Goal: Task Accomplishment & Management: Manage account settings

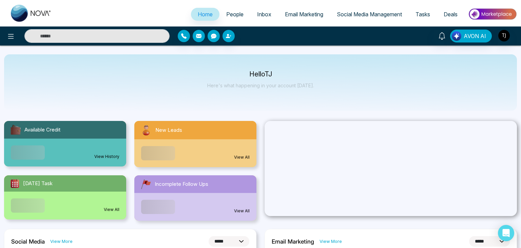
select select "*"
click at [11, 36] on icon at bounding box center [11, 36] width 8 height 8
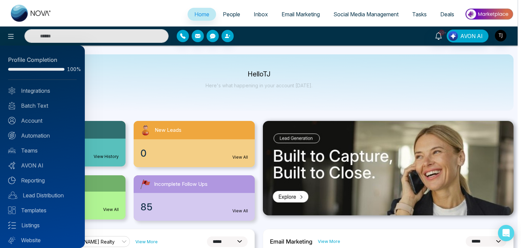
click at [43, 101] on link "Batch Text" at bounding box center [42, 105] width 69 height 8
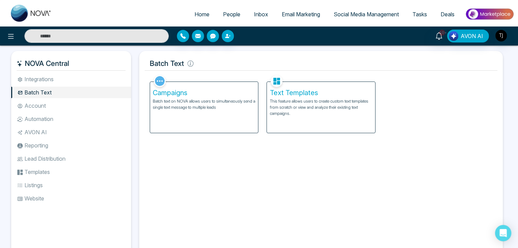
click at [210, 94] on h5 "Campaigns" at bounding box center [204, 93] width 102 height 8
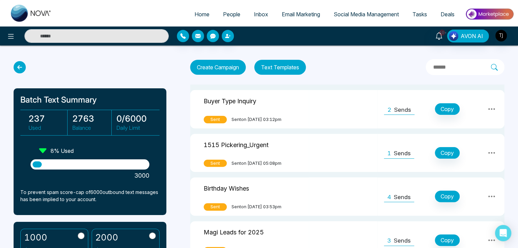
click at [19, 64] on icon at bounding box center [20, 67] width 12 height 12
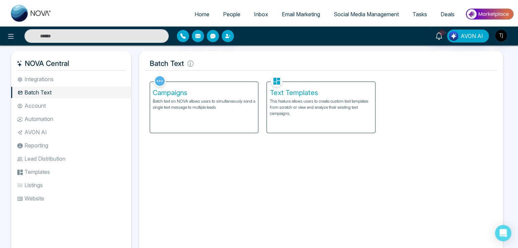
click at [315, 90] on h5 "Text Templates" at bounding box center [320, 93] width 102 height 8
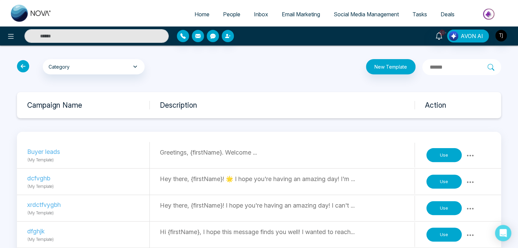
click at [26, 68] on icon at bounding box center [23, 66] width 12 height 12
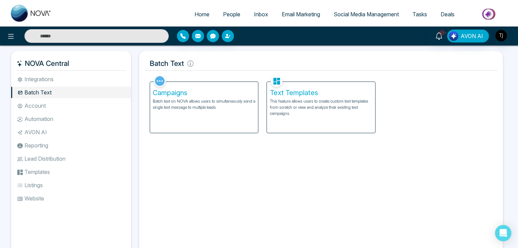
click at [71, 103] on li "Account" at bounding box center [71, 106] width 120 height 12
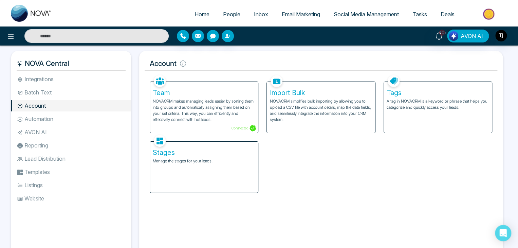
click at [222, 98] on p "NOVACRM makes managing leads easier by sorting them into groups and automatical…" at bounding box center [204, 110] width 102 height 24
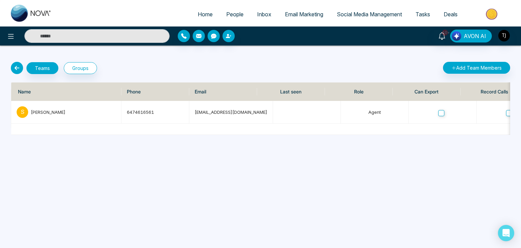
click at [462, 61] on div "Teams Groups Add Team Members Name Phone Email Last seen Role Can Export Record…" at bounding box center [260, 89] width 521 height 89
click at [467, 70] on button "Add Team Members" at bounding box center [476, 68] width 67 height 12
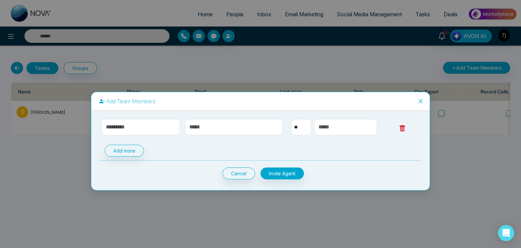
click at [305, 124] on select "** **** *** *** *** **** ***" at bounding box center [301, 127] width 20 height 16
click at [300, 124] on select "** **** *** *** *** **** ***" at bounding box center [301, 127] width 20 height 16
click at [423, 99] on icon "close" at bounding box center [420, 100] width 5 height 5
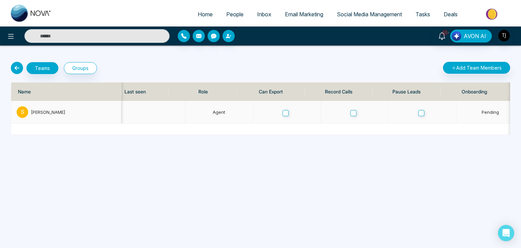
scroll to position [0, 171]
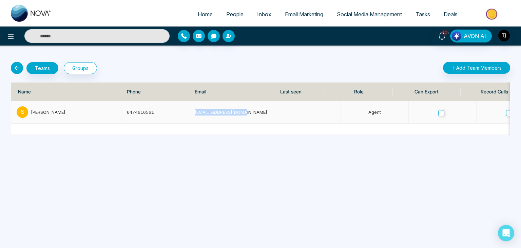
drag, startPoint x: 194, startPoint y: 113, endPoint x: 257, endPoint y: 78, distance: 72.5
click at [250, 99] on div "Name Phone Email Last seen Role Can Export Record Calls Pause Leads Onboarding …" at bounding box center [260, 108] width 499 height 53
drag, startPoint x: 265, startPoint y: 53, endPoint x: 244, endPoint y: 56, distance: 21.5
click at [244, 56] on div "Teams Groups Add Team Members Name Phone Email Last seen Role Can Export Record…" at bounding box center [260, 89] width 521 height 89
click at [15, 69] on icon at bounding box center [17, 68] width 12 height 12
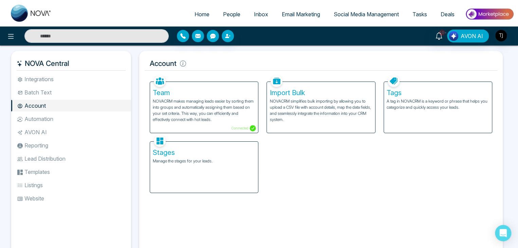
click at [172, 98] on p "NOVACRM makes managing leads easier by sorting them into groups and automatical…" at bounding box center [204, 110] width 102 height 24
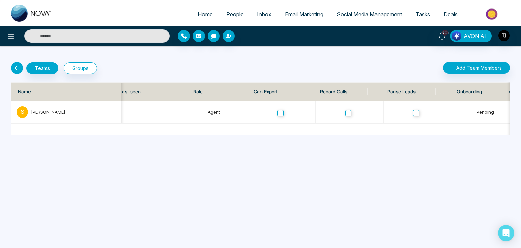
scroll to position [0, 161]
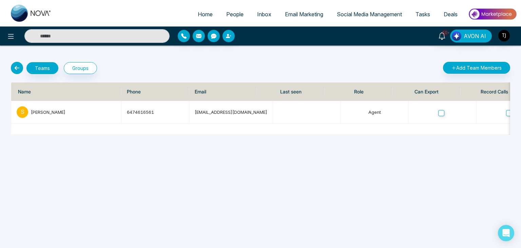
click at [14, 65] on icon at bounding box center [17, 68] width 12 height 12
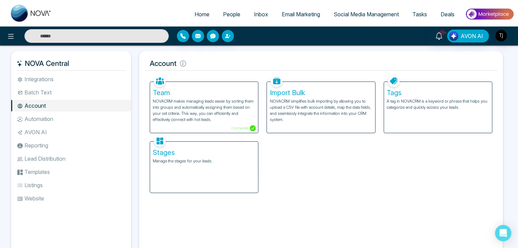
click at [74, 115] on li "Automation" at bounding box center [71, 119] width 120 height 12
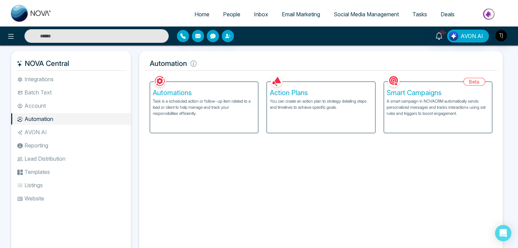
click at [74, 134] on li "AVON AI" at bounding box center [71, 132] width 120 height 12
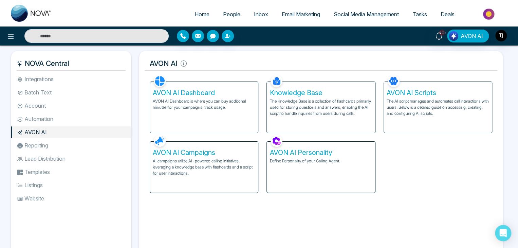
click at [76, 150] on li "Reporting" at bounding box center [71, 145] width 120 height 12
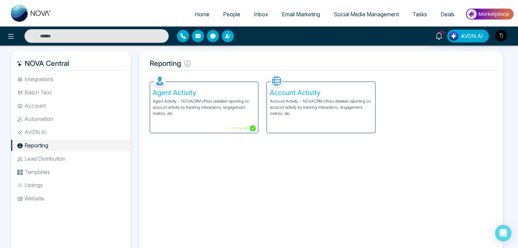
click at [54, 158] on li "Lead Distribution" at bounding box center [71, 159] width 120 height 12
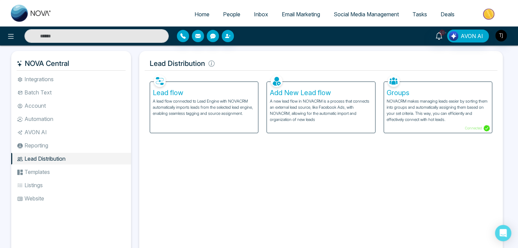
click at [75, 101] on li "Account" at bounding box center [71, 106] width 120 height 12
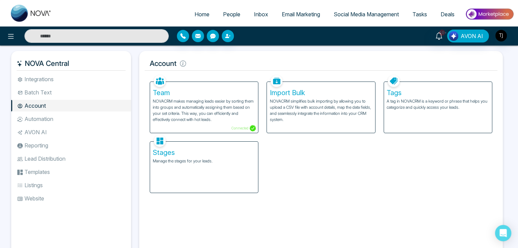
click at [72, 119] on li "Automation" at bounding box center [71, 119] width 120 height 12
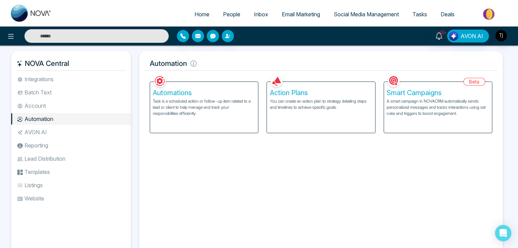
click at [77, 128] on li "AVON AI" at bounding box center [71, 132] width 120 height 12
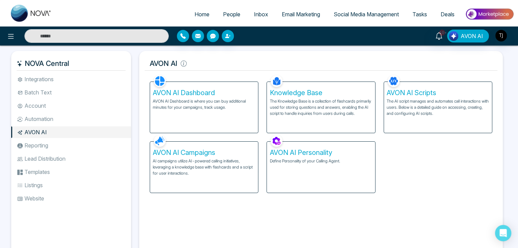
click at [79, 145] on li "Reporting" at bounding box center [71, 145] width 120 height 12
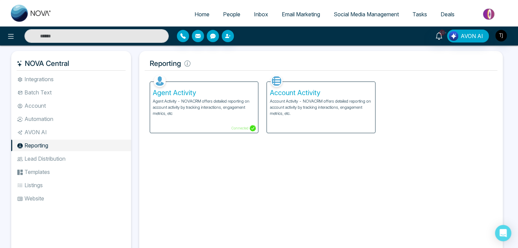
click at [78, 156] on li "Lead Distribution" at bounding box center [71, 159] width 120 height 12
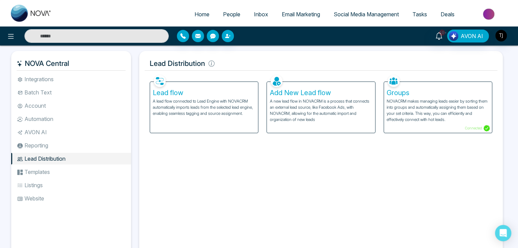
click at [62, 102] on li "Account" at bounding box center [71, 106] width 120 height 12
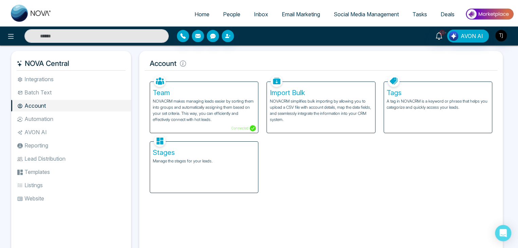
click at [236, 95] on h5 "Team" at bounding box center [204, 93] width 102 height 8
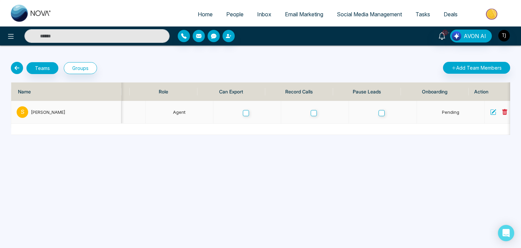
scroll to position [0, 214]
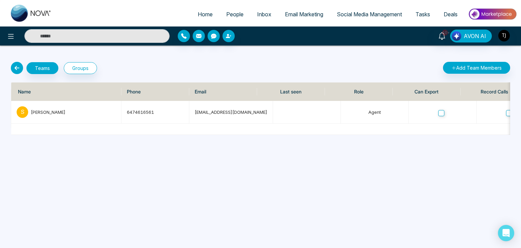
click at [20, 69] on icon at bounding box center [17, 68] width 12 height 12
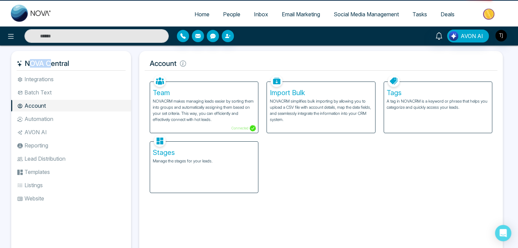
click at [20, 69] on h5 "NOVA Central" at bounding box center [71, 63] width 109 height 14
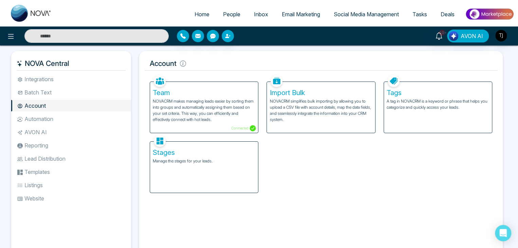
click at [206, 63] on h5 "Account" at bounding box center [320, 63] width 352 height 14
click at [307, 88] on div "Import Bulk NOVACRM simplifies bulk importing by allowing you to upload a CSV f…" at bounding box center [321, 107] width 108 height 51
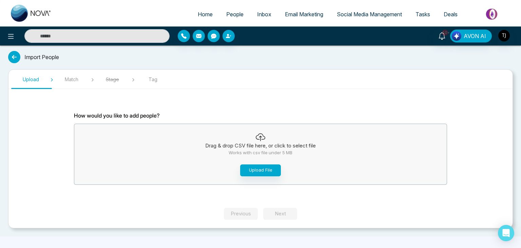
click at [10, 55] on icon at bounding box center [14, 57] width 12 height 12
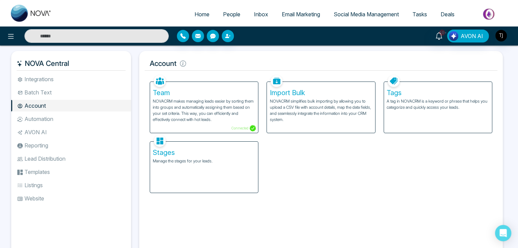
click at [428, 96] on h5 "Tags" at bounding box center [437, 93] width 102 height 8
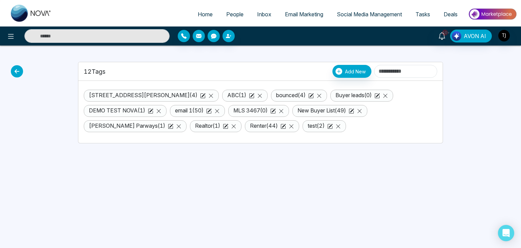
drag, startPoint x: 83, startPoint y: 71, endPoint x: 114, endPoint y: 67, distance: 30.7
click at [114, 67] on div "12 Tags Add New" at bounding box center [260, 71] width 353 height 13
drag, startPoint x: 114, startPoint y: 67, endPoint x: 105, endPoint y: 71, distance: 9.8
drag, startPoint x: 105, startPoint y: 71, endPoint x: 99, endPoint y: 76, distance: 7.7
click at [99, 76] on div "12 Tags Add New" at bounding box center [260, 71] width 353 height 13
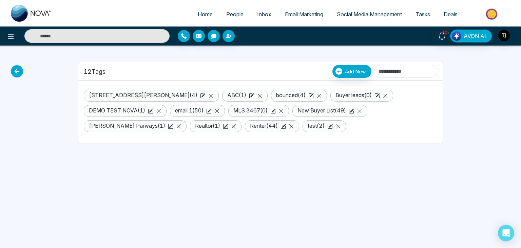
click at [84, 78] on div "12 Tags Add New" at bounding box center [260, 71] width 364 height 19
click at [297, 109] on link "New Buyer List ( 49 )" at bounding box center [321, 110] width 49 height 7
click at [345, 70] on span "Add New" at bounding box center [355, 71] width 21 height 7
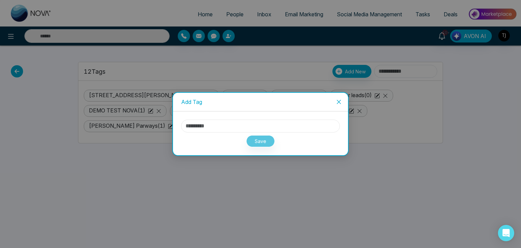
click at [246, 124] on input "text" at bounding box center [260, 125] width 159 height 13
click at [339, 102] on icon "close" at bounding box center [338, 101] width 5 height 5
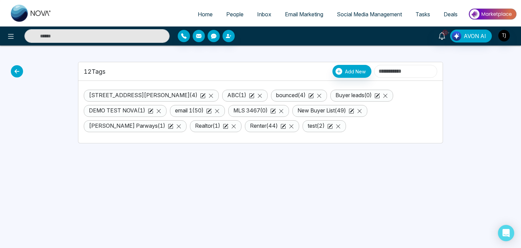
click at [395, 69] on input at bounding box center [405, 71] width 63 height 13
click at [19, 69] on icon at bounding box center [17, 71] width 12 height 12
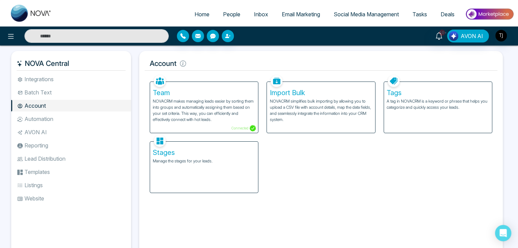
click at [221, 182] on div "Stages Manage the stages for your leads." at bounding box center [204, 166] width 108 height 51
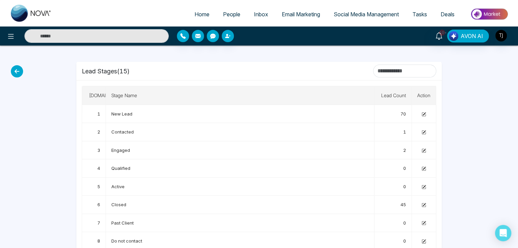
click at [17, 75] on icon at bounding box center [17, 71] width 12 height 12
click at [17, 69] on icon at bounding box center [17, 71] width 12 height 12
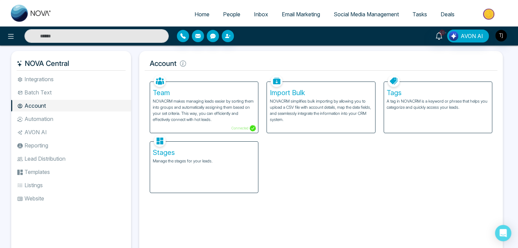
drag, startPoint x: 77, startPoint y: 113, endPoint x: 69, endPoint y: 118, distance: 9.4
click at [69, 118] on li "Automation" at bounding box center [71, 119] width 120 height 12
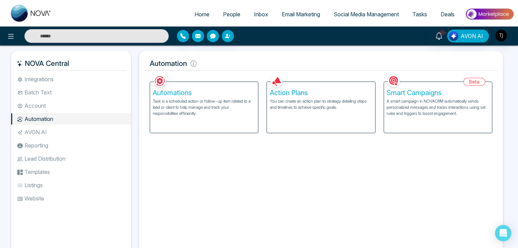
click at [338, 105] on p "You can create an action plan to strategy detailing steps and timelines to achi…" at bounding box center [320, 104] width 102 height 12
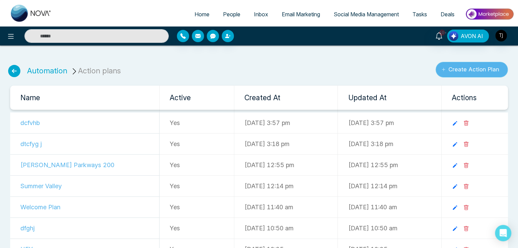
click at [470, 65] on button "Create Action Plan" at bounding box center [471, 70] width 72 height 16
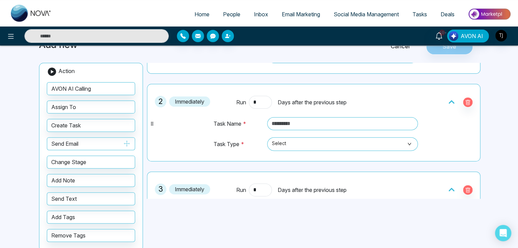
scroll to position [64, 0]
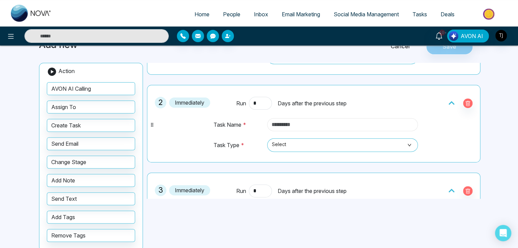
click at [296, 121] on input "text" at bounding box center [342, 124] width 151 height 13
click at [300, 150] on span at bounding box center [340, 144] width 138 height 13
type input "****"
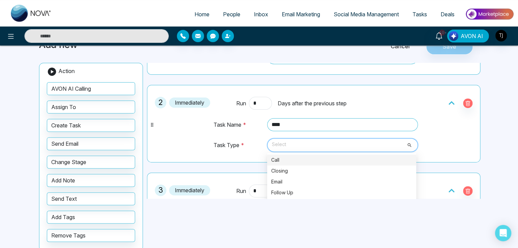
click at [300, 158] on div "Call" at bounding box center [341, 159] width 141 height 7
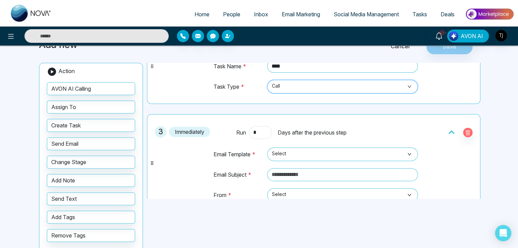
scroll to position [161, 0]
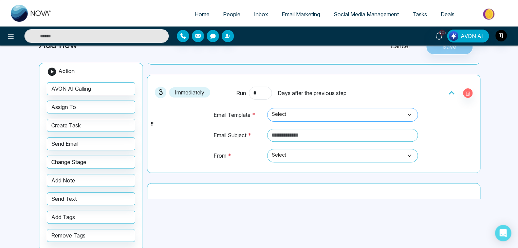
click at [289, 114] on span "Select" at bounding box center [342, 115] width 141 height 12
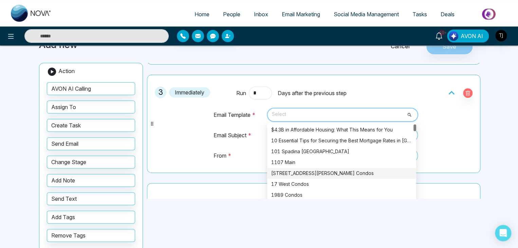
click at [323, 171] on div "[STREET_ADDRESS][PERSON_NAME] Condos" at bounding box center [341, 172] width 141 height 7
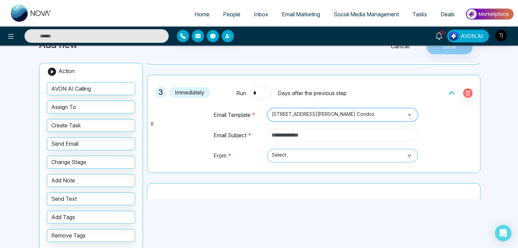
click at [292, 133] on input "text" at bounding box center [342, 135] width 151 height 13
click at [347, 153] on span "Select" at bounding box center [342, 156] width 141 height 12
type input "**********"
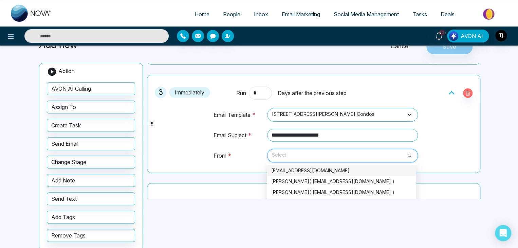
click at [340, 167] on div "[EMAIL_ADDRESS][DOMAIN_NAME]" at bounding box center [341, 170] width 141 height 7
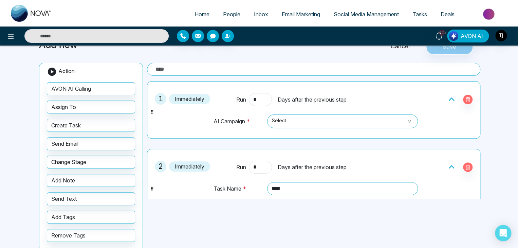
scroll to position [0, 0]
click at [312, 119] on span "Select" at bounding box center [342, 121] width 141 height 12
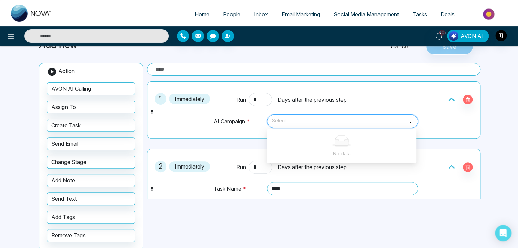
click at [301, 119] on span "Select" at bounding box center [342, 121] width 141 height 12
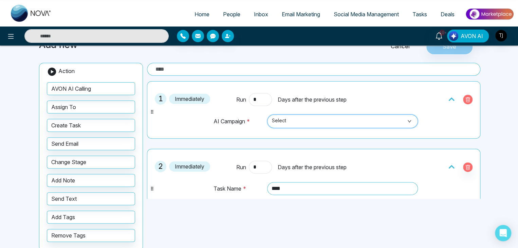
click at [466, 99] on icon "button" at bounding box center [467, 100] width 2 height 2
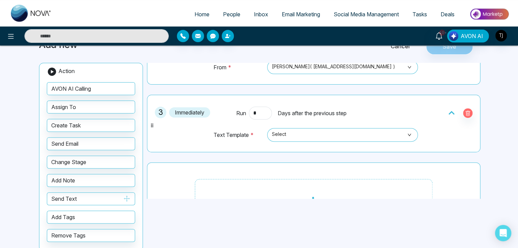
scroll to position [184, 0]
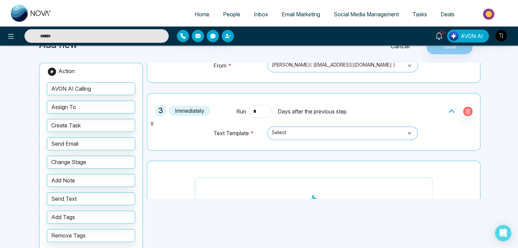
click at [340, 127] on input "search" at bounding box center [340, 132] width 138 height 10
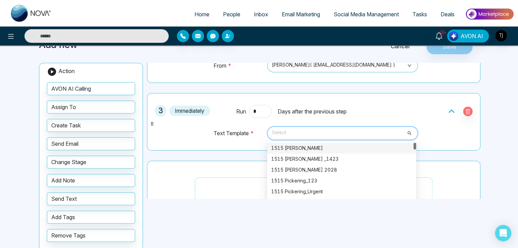
click at [335, 144] on div "1515 [PERSON_NAME]" at bounding box center [341, 147] width 141 height 7
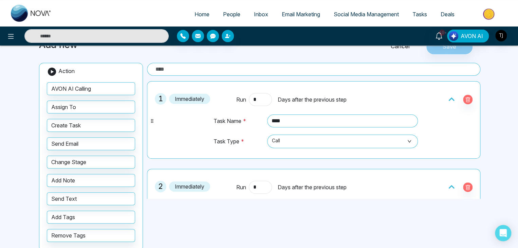
scroll to position [0, 0]
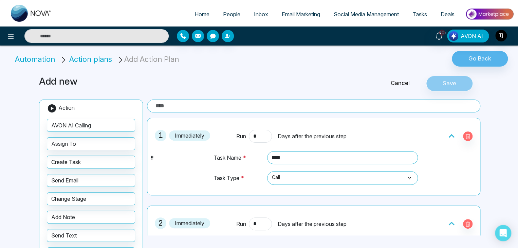
click at [240, 108] on input "text" at bounding box center [313, 105] width 333 height 13
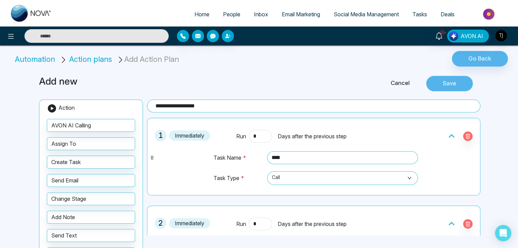
click at [452, 83] on button "Save" at bounding box center [449, 84] width 47 height 16
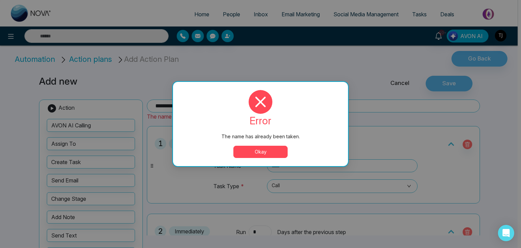
click at [267, 150] on button "Okay" at bounding box center [260, 152] width 54 height 12
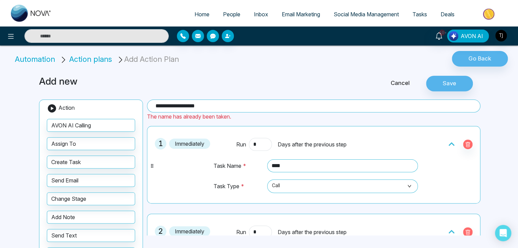
click at [223, 104] on input "**********" at bounding box center [313, 105] width 333 height 13
type input "**********"
click at [441, 83] on button "Save" at bounding box center [449, 84] width 47 height 16
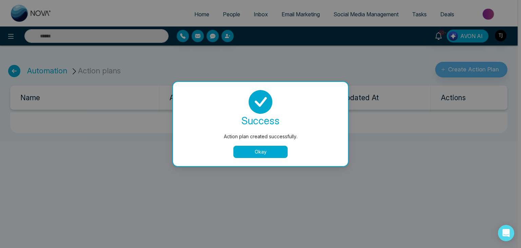
click at [253, 152] on button "Okay" at bounding box center [260, 152] width 54 height 12
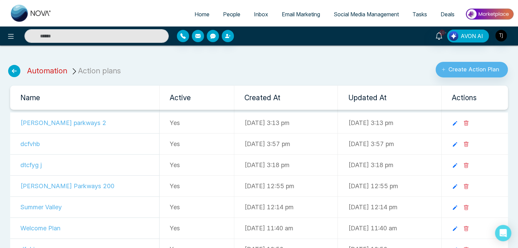
click at [38, 70] on link "Automation" at bounding box center [47, 70] width 40 height 9
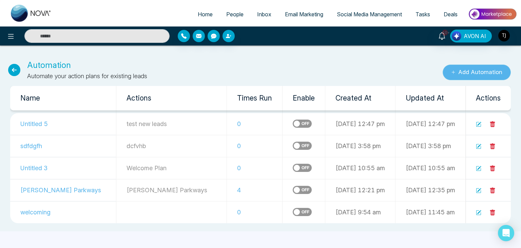
click at [471, 72] on button "Add Automation" at bounding box center [477, 72] width 68 height 16
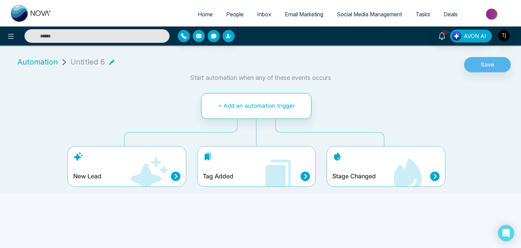
click at [41, 60] on span "Automation" at bounding box center [38, 61] width 40 height 11
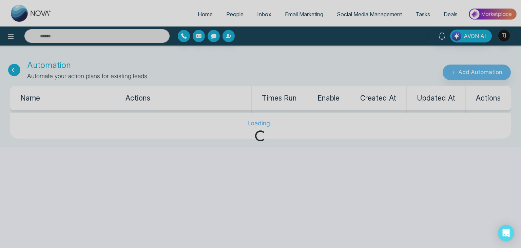
click at [14, 71] on div "Loading..." at bounding box center [260, 124] width 521 height 248
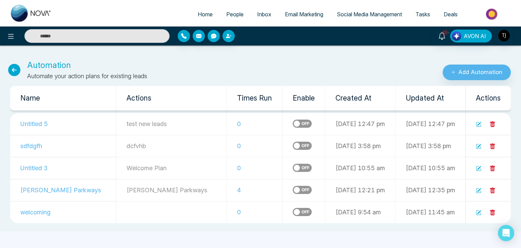
click at [14, 71] on icon at bounding box center [14, 70] width 12 height 12
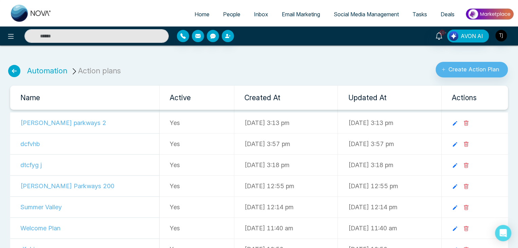
click at [14, 71] on icon at bounding box center [14, 71] width 12 height 12
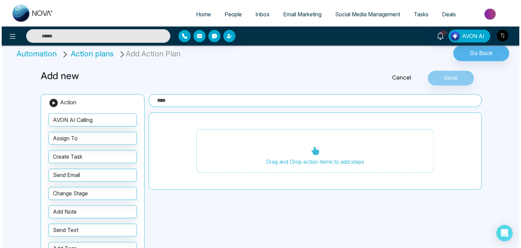
scroll to position [6, 0]
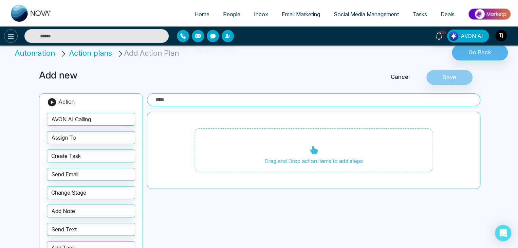
click at [11, 36] on icon at bounding box center [11, 36] width 6 height 5
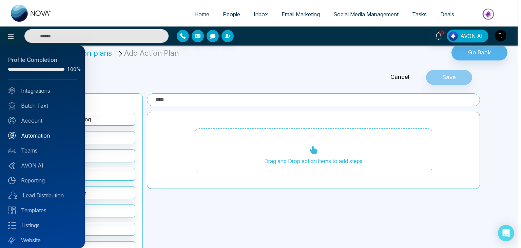
click at [43, 137] on link "Automation" at bounding box center [42, 135] width 69 height 8
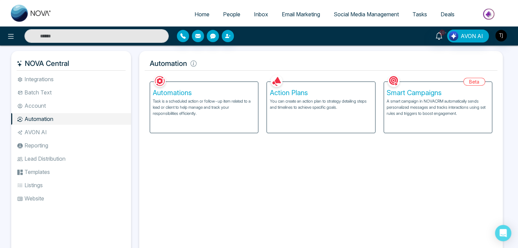
click at [317, 103] on p "You can create an action plan to strategy detailing steps and timelines to achi…" at bounding box center [320, 104] width 102 height 12
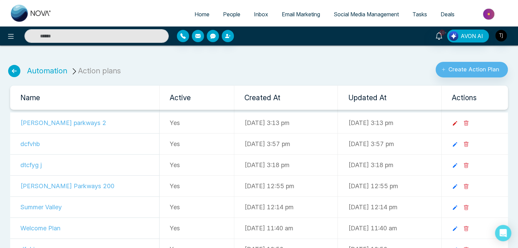
click at [457, 124] on icon at bounding box center [454, 123] width 4 height 4
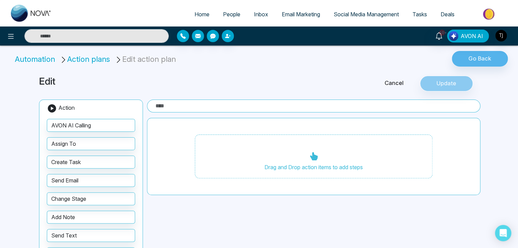
type input "**********"
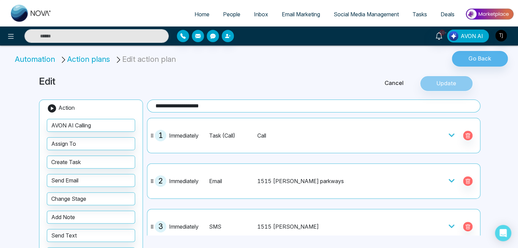
click at [448, 134] on icon at bounding box center [451, 135] width 7 height 7
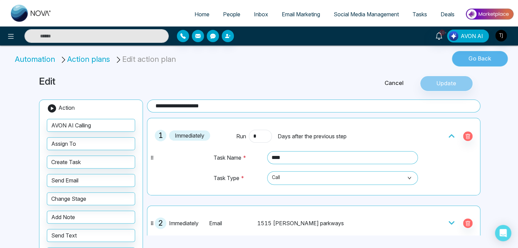
click at [486, 56] on button "Go Back" at bounding box center [479, 59] width 56 height 16
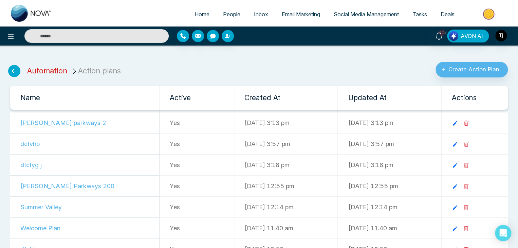
click at [50, 68] on link "Automation" at bounding box center [47, 70] width 40 height 9
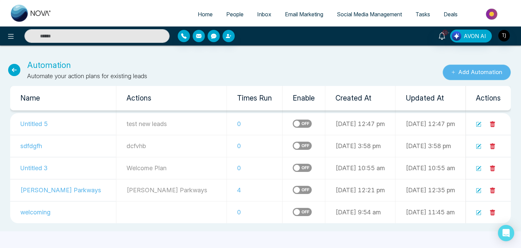
click at [461, 71] on button "Add Automation" at bounding box center [477, 72] width 68 height 16
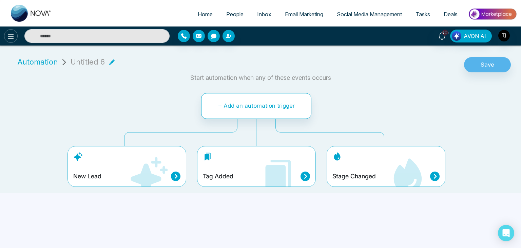
click at [10, 41] on button at bounding box center [11, 36] width 14 height 14
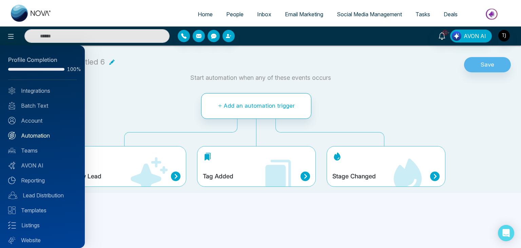
click at [39, 133] on link "Automation" at bounding box center [42, 135] width 69 height 8
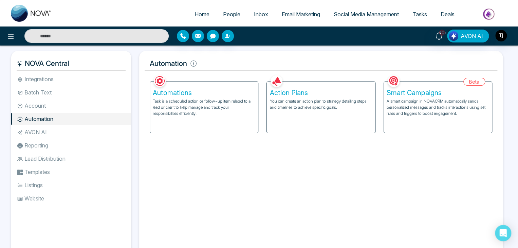
click at [210, 96] on h5 "Automations" at bounding box center [204, 93] width 102 height 8
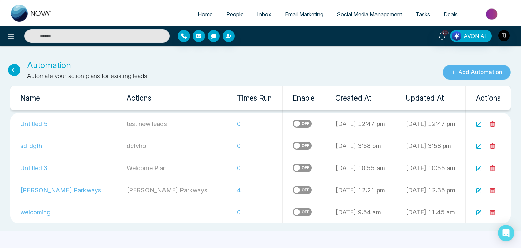
click at [459, 71] on button "Add Automation" at bounding box center [477, 72] width 68 height 16
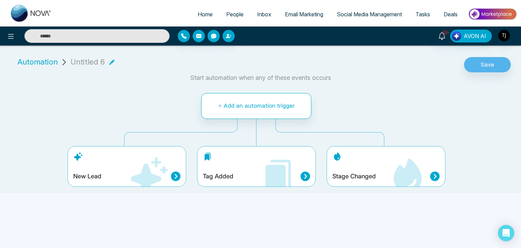
click at [174, 178] on icon at bounding box center [175, 175] width 9 height 9
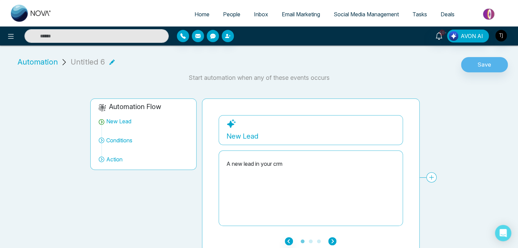
click at [333, 238] on icon "button" at bounding box center [332, 241] width 8 height 8
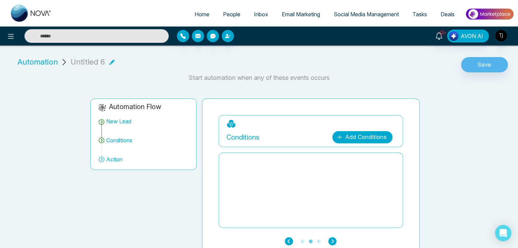
click at [373, 136] on link "Add Conditions" at bounding box center [362, 137] width 60 height 12
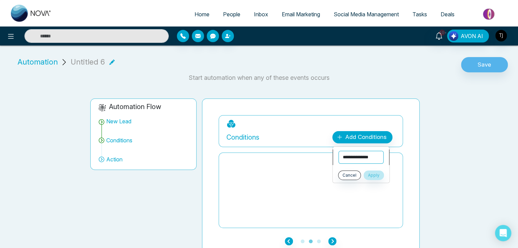
click at [372, 154] on select "**********" at bounding box center [360, 157] width 45 height 13
select select "****"
click at [338, 151] on select "**********" at bounding box center [360, 157] width 45 height 13
click at [364, 172] on select "**********" at bounding box center [360, 172] width 45 height 13
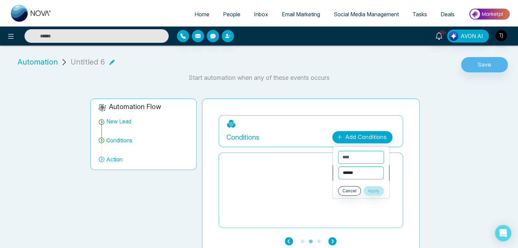
select select "*******"
click at [338, 166] on select "**********" at bounding box center [360, 172] width 45 height 13
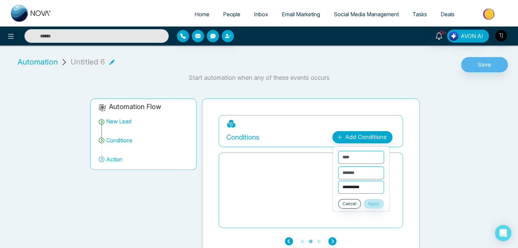
click at [354, 191] on select "**********" at bounding box center [361, 186] width 46 height 13
select select "**********"
click at [338, 180] on select "**********" at bounding box center [361, 186] width 46 height 13
click at [382, 202] on button "Apply" at bounding box center [373, 203] width 20 height 9
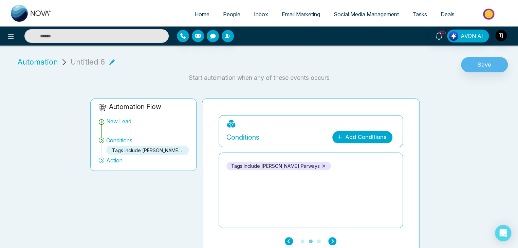
click at [378, 136] on link "Add Conditions" at bounding box center [362, 137] width 60 height 12
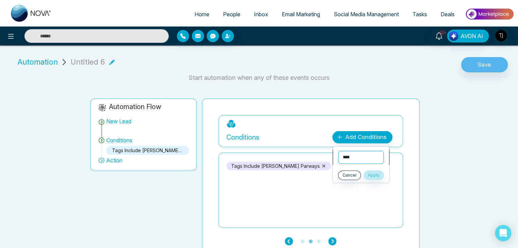
click at [372, 157] on select "**********" at bounding box center [360, 157] width 45 height 13
select select "****"
click at [338, 151] on select "**********" at bounding box center [360, 157] width 45 height 13
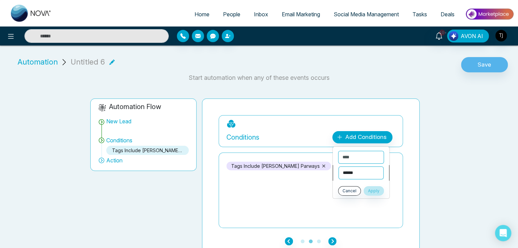
click at [364, 177] on select "**********" at bounding box center [360, 172] width 45 height 13
select select "*******"
click at [338, 166] on select "**********" at bounding box center [360, 172] width 45 height 13
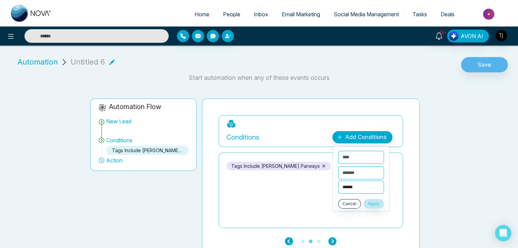
click at [351, 187] on select "**********" at bounding box center [361, 186] width 46 height 13
click at [426, 152] on div "**********" at bounding box center [255, 172] width 518 height 169
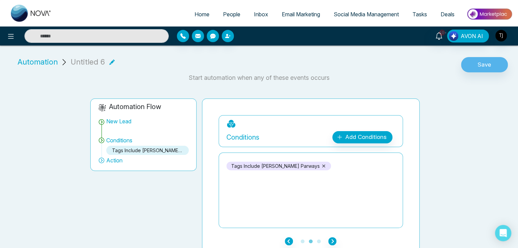
click at [321, 165] on icon at bounding box center [323, 165] width 5 height 5
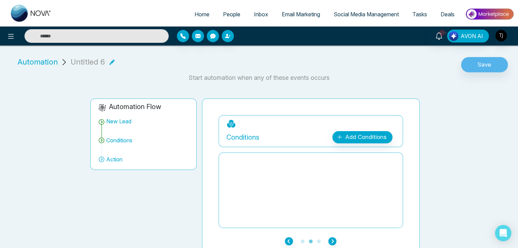
click at [42, 63] on span "Automation" at bounding box center [38, 61] width 40 height 11
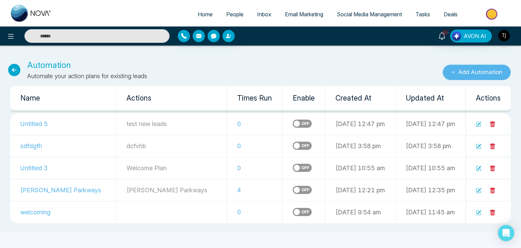
click at [475, 64] on button "Add Automation" at bounding box center [477, 72] width 68 height 16
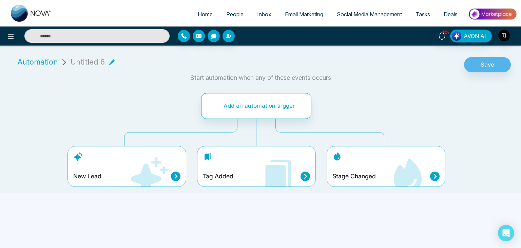
click at [42, 63] on span "Automation" at bounding box center [38, 61] width 40 height 11
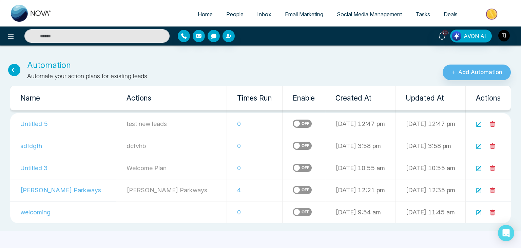
click at [15, 71] on icon at bounding box center [14, 70] width 12 height 12
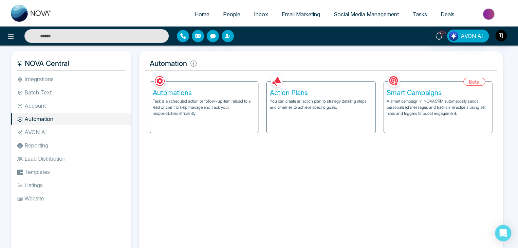
click at [400, 98] on p "A smart campaign in NOVACRM automatically sends personalized messages and track…" at bounding box center [437, 107] width 102 height 18
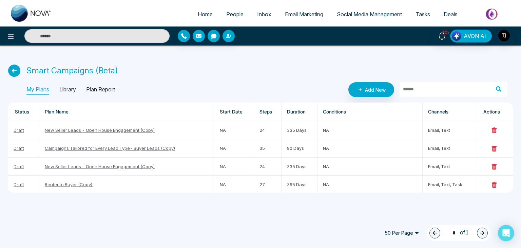
click at [69, 87] on p "Library" at bounding box center [67, 89] width 17 height 11
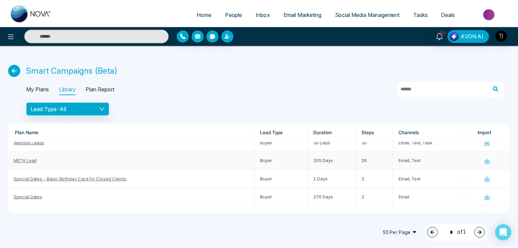
scroll to position [45, 0]
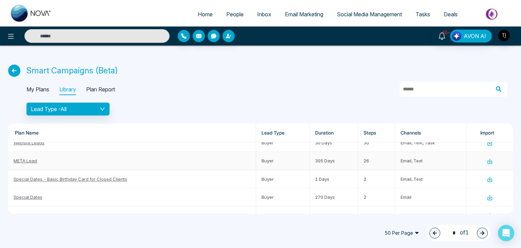
click at [34, 159] on link "META Lead" at bounding box center [25, 160] width 23 height 5
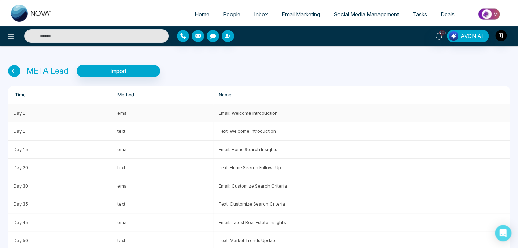
click at [267, 110] on td "Email: Welcome Introduction" at bounding box center [361, 113] width 296 height 18
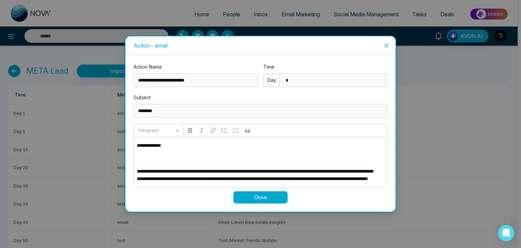
click at [385, 44] on icon "close" at bounding box center [386, 45] width 4 height 4
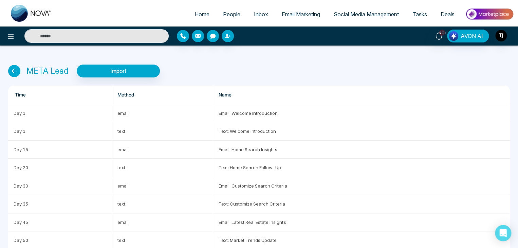
click at [13, 71] on icon at bounding box center [14, 71] width 12 height 12
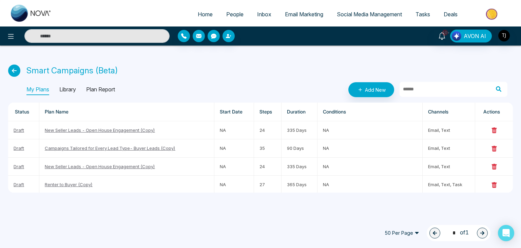
click at [73, 89] on p "Library" at bounding box center [67, 89] width 17 height 11
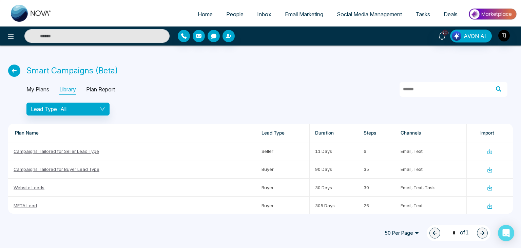
click at [102, 84] on div "My Plans Library Plan Report" at bounding box center [266, 89] width 481 height 15
click at [103, 86] on p "Plan Report" at bounding box center [100, 89] width 29 height 11
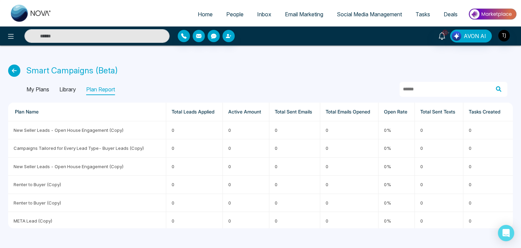
click at [70, 91] on p "Library" at bounding box center [67, 89] width 17 height 11
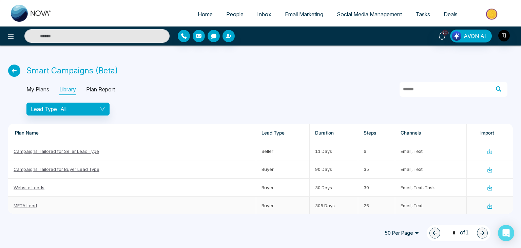
scroll to position [20, 0]
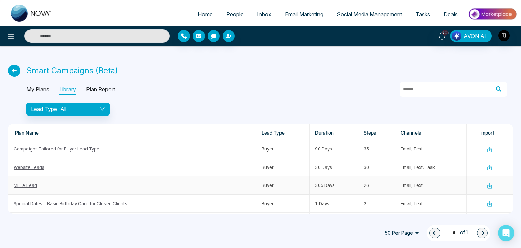
click at [33, 186] on link "META Lead" at bounding box center [25, 184] width 23 height 5
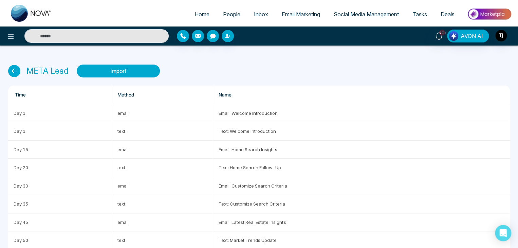
click at [117, 77] on button "Import" at bounding box center [118, 70] width 83 height 13
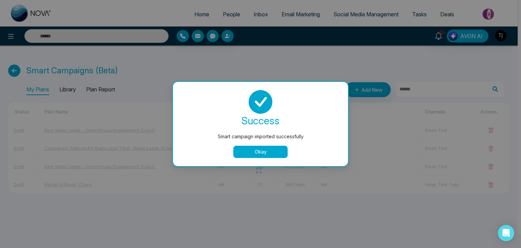
click at [262, 150] on button "Okay" at bounding box center [260, 152] width 54 height 12
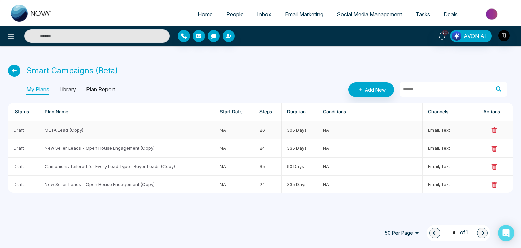
click at [76, 128] on link "META Lead (Copy)" at bounding box center [64, 129] width 39 height 5
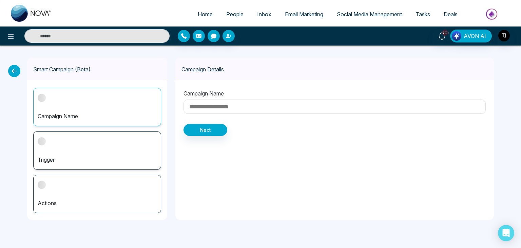
type input "**********"
click at [90, 134] on div "Trigger" at bounding box center [97, 150] width 128 height 38
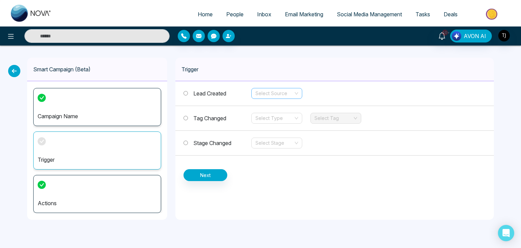
click at [289, 91] on input "search" at bounding box center [274, 93] width 38 height 10
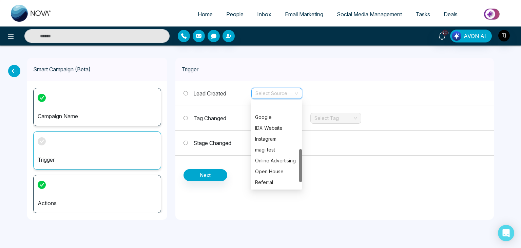
scroll to position [125, 0]
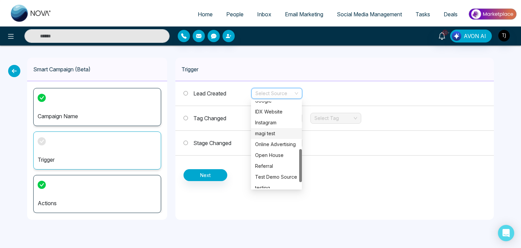
click at [333, 78] on div "Trigger" at bounding box center [334, 69] width 318 height 23
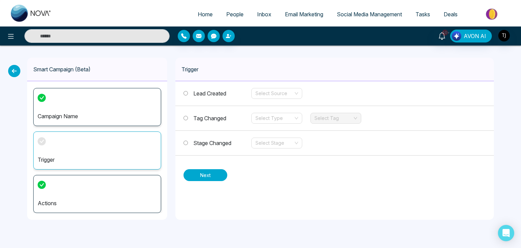
click at [211, 173] on button "Next" at bounding box center [205, 175] width 44 height 12
click at [283, 93] on input "search" at bounding box center [274, 93] width 38 height 10
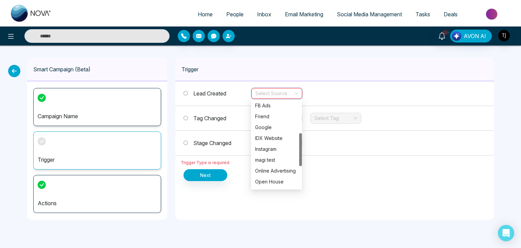
scroll to position [81, 0]
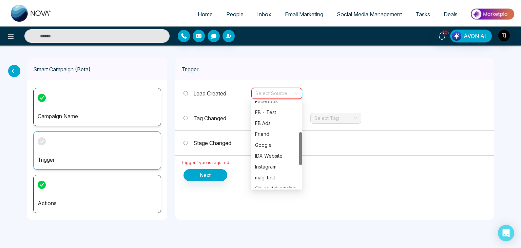
click at [273, 159] on div "IDX Website" at bounding box center [276, 155] width 51 height 11
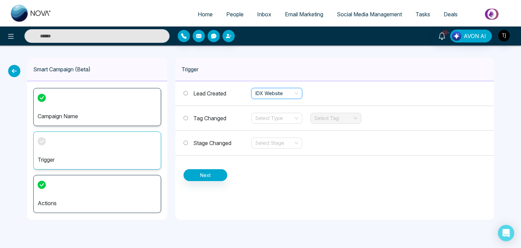
click at [284, 97] on span "IDX Website" at bounding box center [276, 93] width 43 height 10
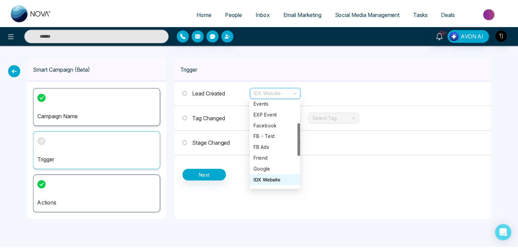
scroll to position [57, 0]
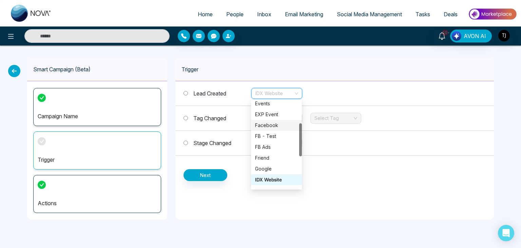
click at [278, 125] on div "Facebook" at bounding box center [276, 124] width 43 height 7
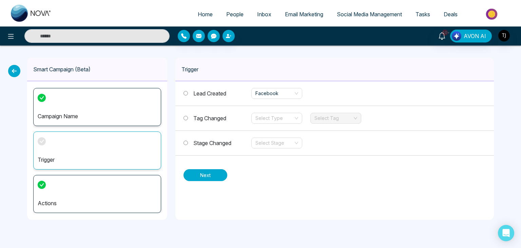
click at [207, 173] on button "Next" at bounding box center [205, 175] width 44 height 12
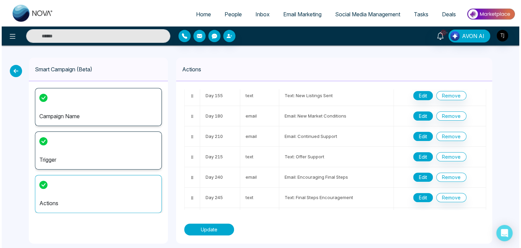
scroll to position [426, 0]
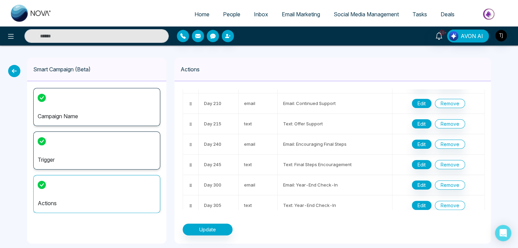
click at [13, 69] on icon at bounding box center [14, 71] width 12 height 12
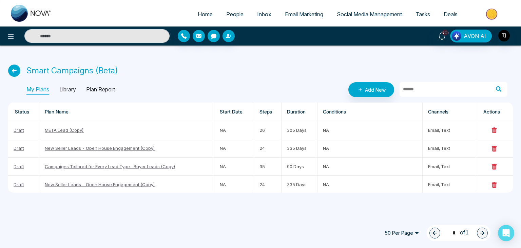
click at [13, 69] on icon at bounding box center [14, 70] width 12 height 12
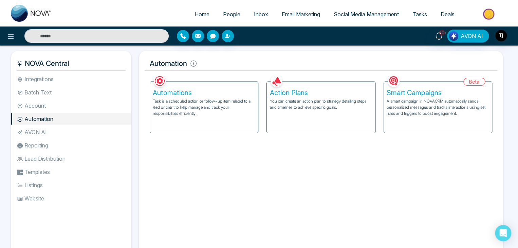
click at [188, 63] on h5 "Automation" at bounding box center [320, 63] width 352 height 14
click at [208, 62] on h5 "Automation" at bounding box center [320, 63] width 352 height 14
click at [418, 87] on div "Smart Campaigns A smart campaign in NOVACRM automatically sends personalized me…" at bounding box center [438, 107] width 108 height 51
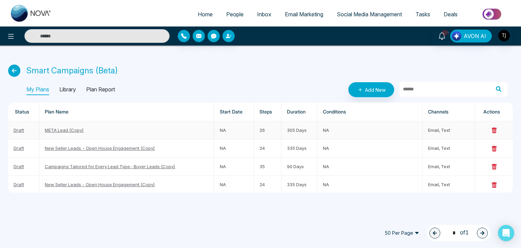
click at [86, 129] on td "META Lead (Copy)" at bounding box center [126, 130] width 175 height 18
click at [75, 128] on link "META Lead (Copy)" at bounding box center [64, 129] width 39 height 5
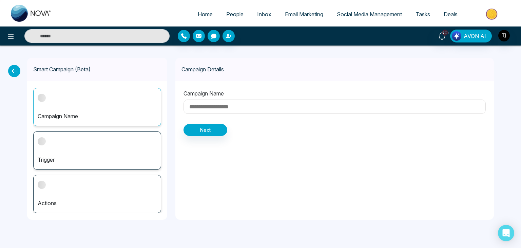
type input "**********"
click at [109, 146] on div "Trigger" at bounding box center [97, 150] width 128 height 38
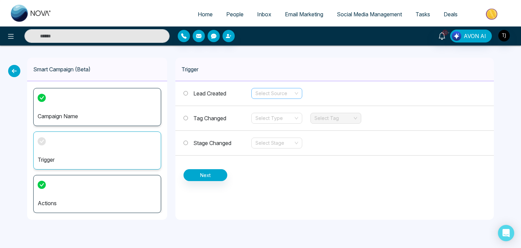
click at [275, 95] on input "search" at bounding box center [274, 93] width 38 height 10
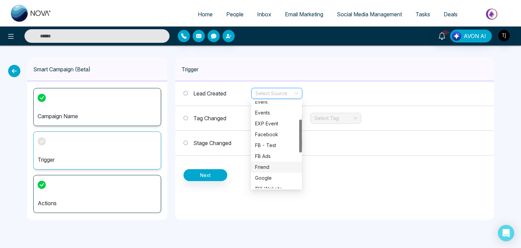
scroll to position [47, 0]
click at [279, 135] on div "Facebook" at bounding box center [276, 134] width 43 height 7
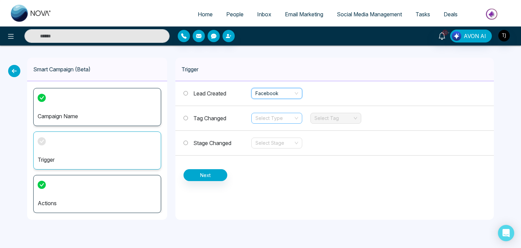
click at [269, 117] on input "search" at bounding box center [274, 118] width 38 height 10
click at [220, 119] on span "Tag Changed" at bounding box center [209, 118] width 33 height 7
drag, startPoint x: 219, startPoint y: 92, endPoint x: 207, endPoint y: 92, distance: 12.2
click at [207, 92] on span "Lead Created" at bounding box center [209, 93] width 33 height 7
click at [224, 75] on div "Trigger" at bounding box center [334, 69] width 318 height 23
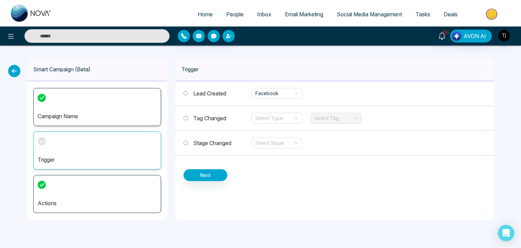
click at [206, 119] on span "Tag Changed" at bounding box center [209, 118] width 33 height 7
click at [273, 115] on input "search" at bounding box center [274, 118] width 38 height 10
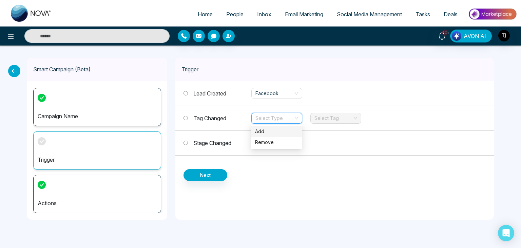
click at [275, 129] on div "Add" at bounding box center [276, 131] width 43 height 7
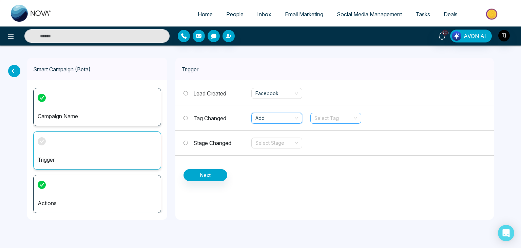
click at [328, 120] on input "search" at bounding box center [333, 118] width 38 height 10
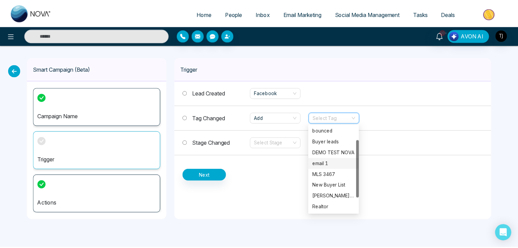
scroll to position [21, 0]
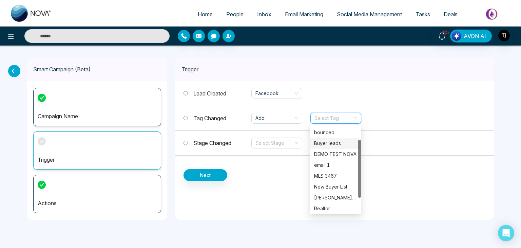
click at [338, 142] on div "Buyer leads" at bounding box center [335, 142] width 43 height 7
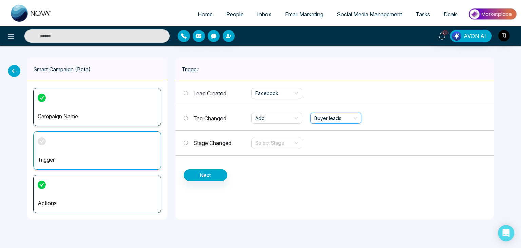
click at [14, 70] on icon at bounding box center [14, 71] width 12 height 12
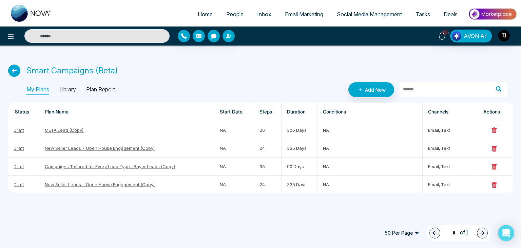
click at [234, 12] on span "People" at bounding box center [234, 14] width 17 height 7
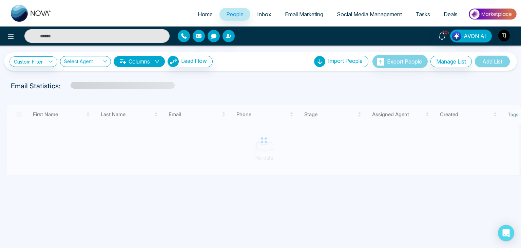
click at [86, 39] on input "text" at bounding box center [96, 36] width 145 height 14
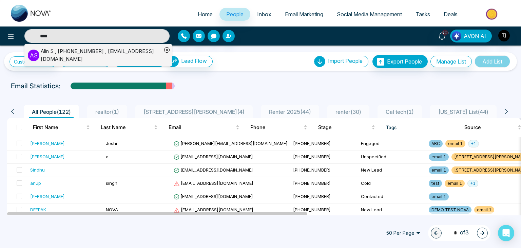
type input "****"
click at [78, 51] on div "[PERSON_NAME] , [PHONE_NUMBER] , [EMAIL_ADDRESS][DOMAIN_NAME]" at bounding box center [101, 54] width 121 height 15
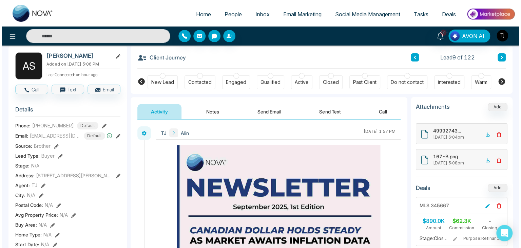
scroll to position [33, 0]
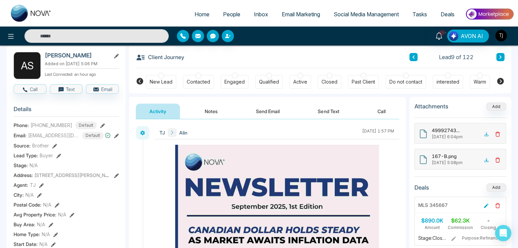
click at [54, 144] on icon at bounding box center [54, 145] width 5 height 5
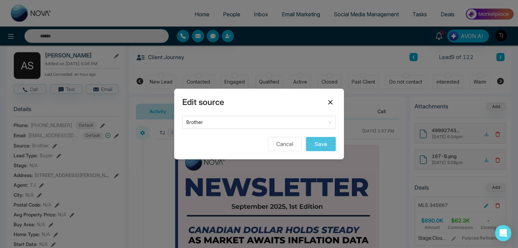
click at [327, 99] on icon at bounding box center [330, 102] width 8 height 8
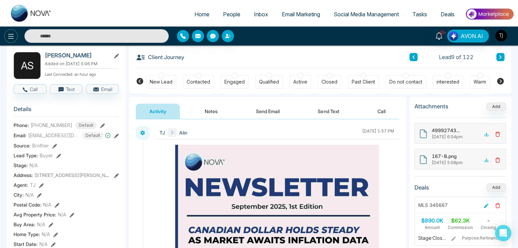
click at [8, 40] on icon at bounding box center [11, 36] width 8 height 8
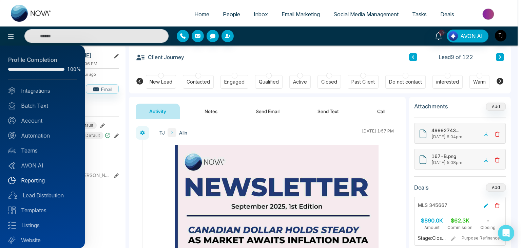
scroll to position [19, 0]
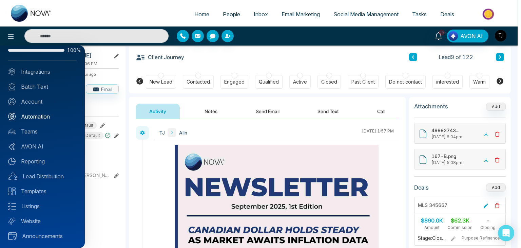
click at [53, 115] on link "Automation" at bounding box center [42, 116] width 69 height 8
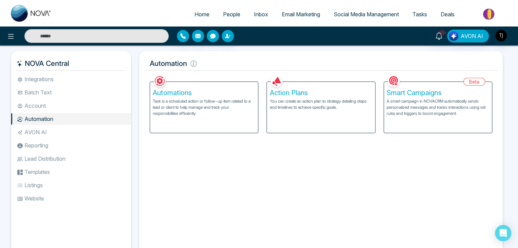
click at [68, 127] on li "AVON AI" at bounding box center [71, 132] width 120 height 12
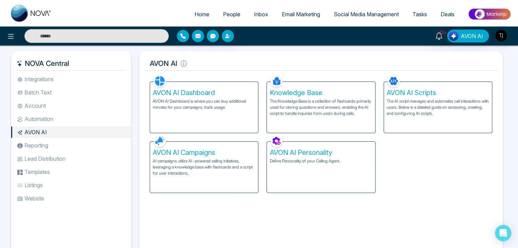
click at [308, 174] on div "AVON AI Personality Define Personality of your Calling Agent." at bounding box center [321, 166] width 108 height 51
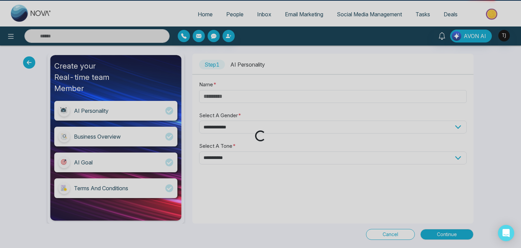
type input "****"
select select "****"
select select "********"
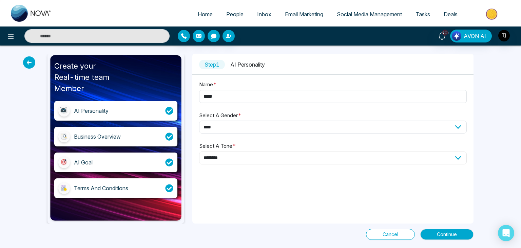
drag, startPoint x: 244, startPoint y: 160, endPoint x: 237, endPoint y: 160, distance: 6.8
click at [237, 160] on select "**********" at bounding box center [333, 157] width 268 height 13
click at [436, 236] on button "Continue" at bounding box center [446, 234] width 53 height 11
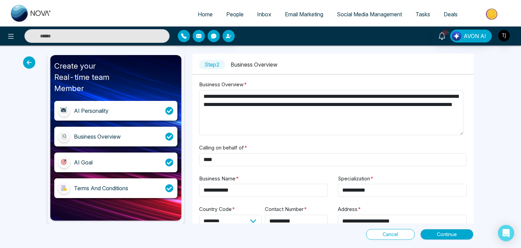
click at [387, 230] on span "Cancel" at bounding box center [391, 233] width 16 height 7
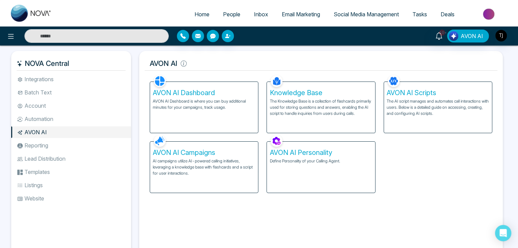
click at [324, 167] on div "AVON AI Personality Define Personality of your Calling Agent." at bounding box center [321, 166] width 108 height 51
select select "****"
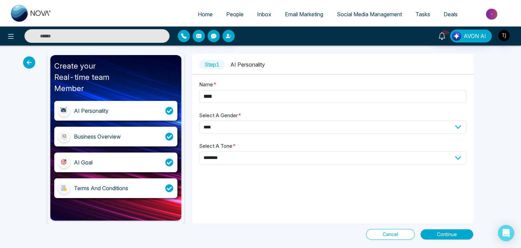
click at [274, 154] on select "**********" at bounding box center [333, 157] width 268 height 13
select select "*******"
click at [199, 151] on select "**********" at bounding box center [333, 157] width 268 height 13
click at [449, 235] on span "Continue" at bounding box center [447, 233] width 20 height 7
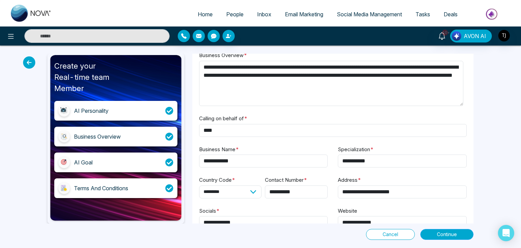
scroll to position [48, 0]
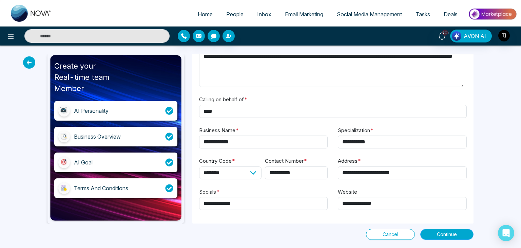
click at [456, 234] on span "Continue" at bounding box center [447, 233] width 20 height 7
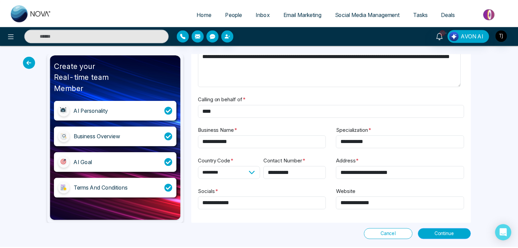
scroll to position [0, 0]
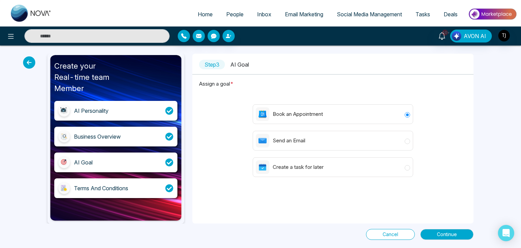
drag, startPoint x: 158, startPoint y: 190, endPoint x: 143, endPoint y: 185, distance: 15.7
drag, startPoint x: 143, startPoint y: 185, endPoint x: 342, endPoint y: 204, distance: 199.6
drag, startPoint x: 342, startPoint y: 204, endPoint x: 443, endPoint y: 232, distance: 105.2
click at [443, 232] on span "Continue" at bounding box center [447, 233] width 20 height 7
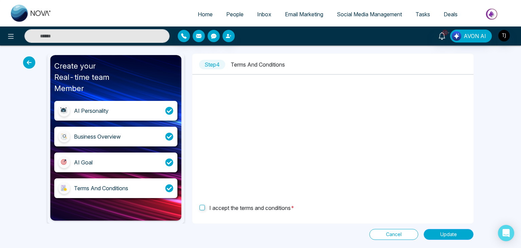
click at [443, 234] on span "Update" at bounding box center [448, 233] width 17 height 7
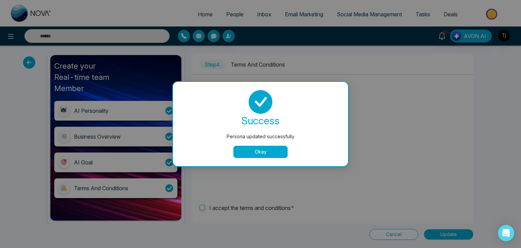
click at [268, 147] on button "Okay" at bounding box center [260, 152] width 54 height 12
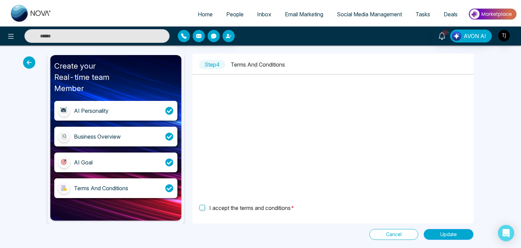
click at [452, 234] on span "Update" at bounding box center [448, 233] width 17 height 7
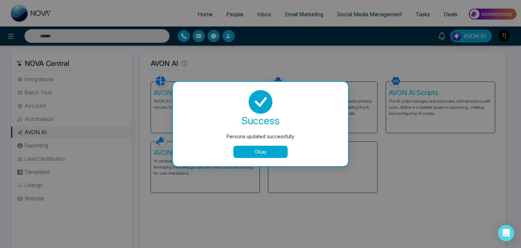
click at [276, 152] on button "Okay" at bounding box center [260, 152] width 54 height 12
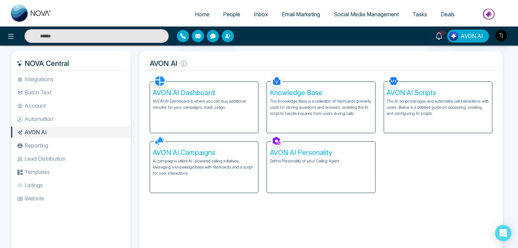
click at [329, 96] on h5 "Knowledge Base" at bounding box center [320, 93] width 102 height 8
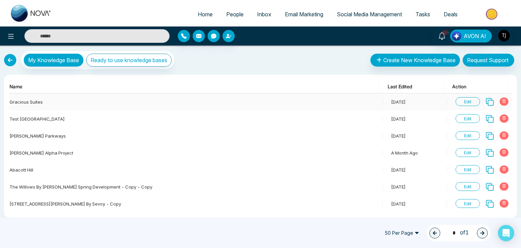
click at [456, 101] on span "Edit" at bounding box center [468, 101] width 24 height 9
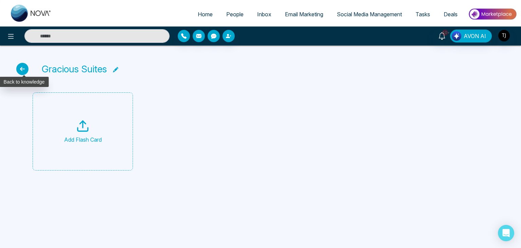
click at [24, 67] on icon at bounding box center [22, 69] width 12 height 12
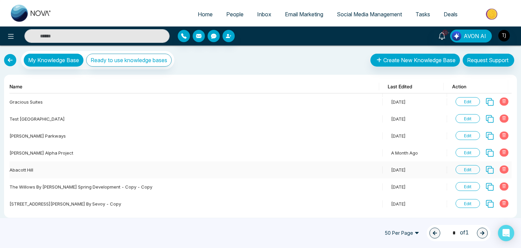
click at [468, 169] on span "Edit" at bounding box center [468, 169] width 24 height 9
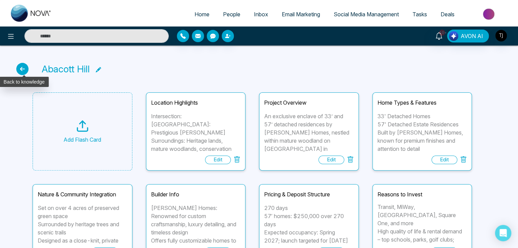
drag, startPoint x: 23, startPoint y: 72, endPoint x: 23, endPoint y: 66, distance: 6.1
click at [23, 66] on icon at bounding box center [22, 69] width 12 height 12
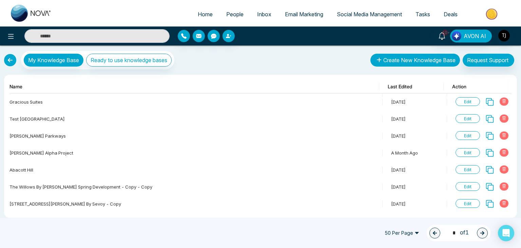
click at [395, 57] on button "Create New Knowledge Base" at bounding box center [415, 60] width 90 height 13
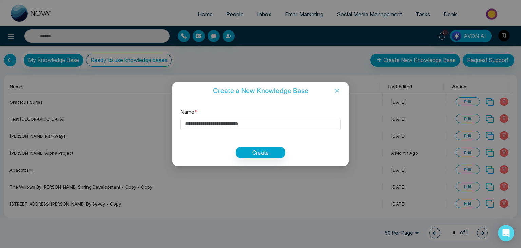
click at [273, 117] on div "Name * Create" at bounding box center [260, 133] width 176 height 66
click at [273, 129] on input "Name *" at bounding box center [260, 123] width 160 height 13
type input "****"
click at [277, 150] on button "Create" at bounding box center [261, 153] width 50 height 12
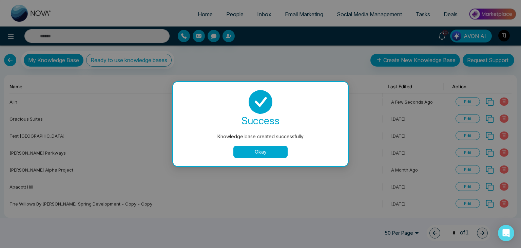
click at [282, 148] on button "Okay" at bounding box center [260, 152] width 54 height 12
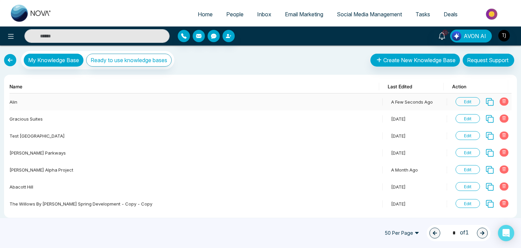
click at [461, 100] on span "Edit" at bounding box center [468, 101] width 24 height 9
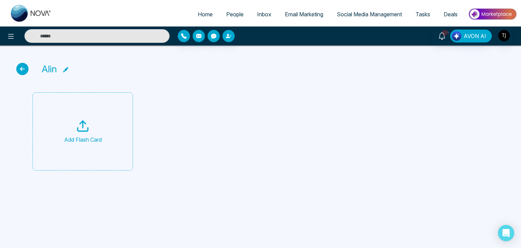
click at [78, 133] on div "Add Flash Card" at bounding box center [83, 131] width 38 height 24
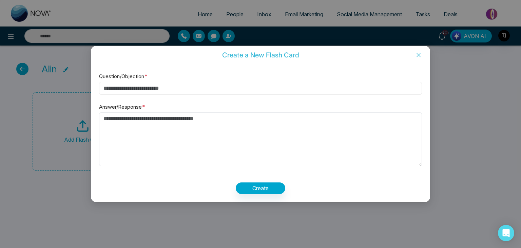
click at [190, 88] on input "Question/Objection *" at bounding box center [260, 88] width 323 height 13
click at [190, 125] on textarea "Answer/Response *" at bounding box center [260, 139] width 323 height 54
click at [417, 56] on icon "close" at bounding box center [418, 54] width 5 height 5
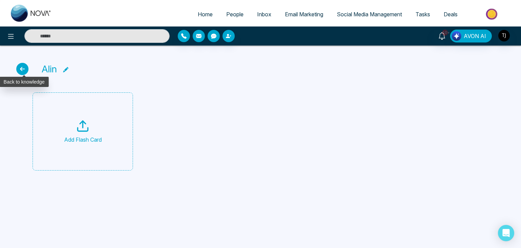
click at [23, 69] on icon at bounding box center [22, 69] width 12 height 12
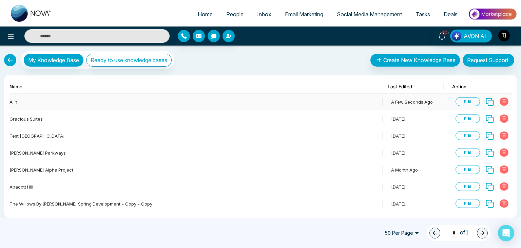
click at [503, 99] on span at bounding box center [504, 101] width 9 height 8
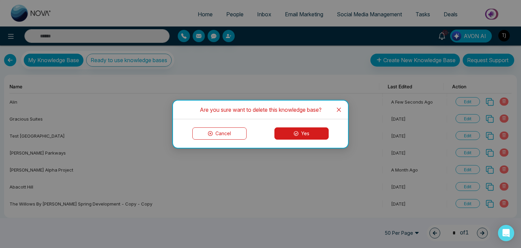
click at [286, 129] on button "Yes" at bounding box center [301, 133] width 54 height 12
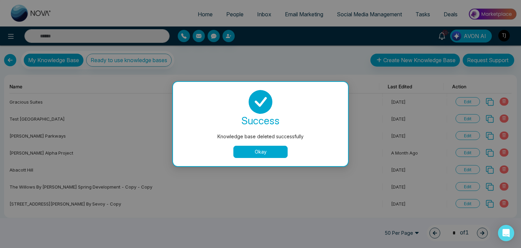
click at [271, 152] on button "Okay" at bounding box center [260, 152] width 54 height 12
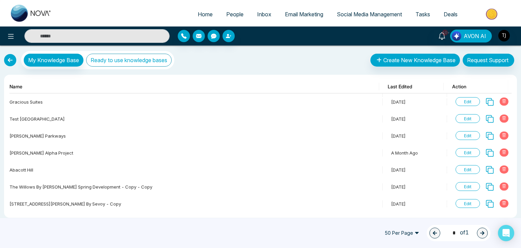
click at [164, 62] on button "Ready to use knowledge bases" at bounding box center [128, 60] width 85 height 13
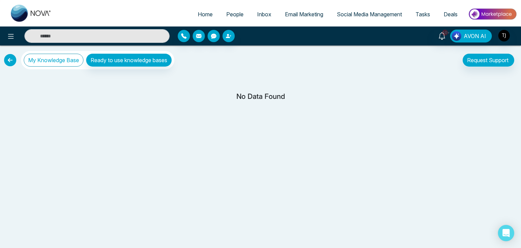
click at [59, 57] on button "My Knowledge Base" at bounding box center [54, 60] width 60 height 13
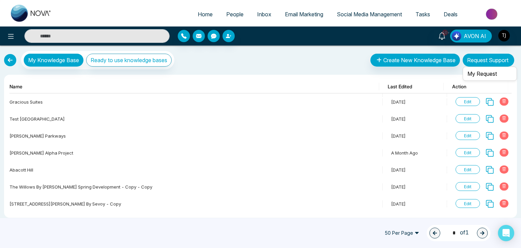
click at [486, 57] on button "Request Support" at bounding box center [489, 60] width 52 height 13
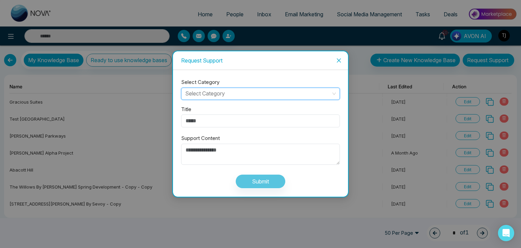
click at [302, 89] on input "search" at bounding box center [258, 93] width 146 height 10
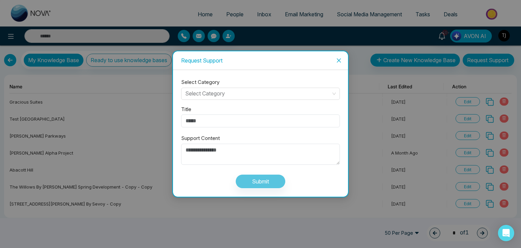
click at [301, 80] on div "Select Category Select Category Title Support Content Submit" at bounding box center [260, 133] width 159 height 110
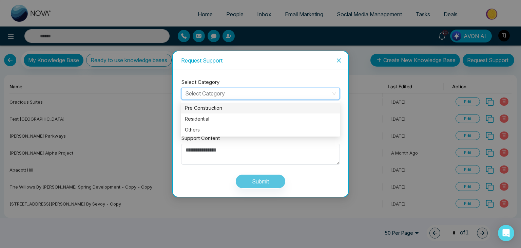
drag, startPoint x: 226, startPoint y: 89, endPoint x: 214, endPoint y: 91, distance: 12.5
click at [214, 91] on input "search" at bounding box center [258, 93] width 146 height 10
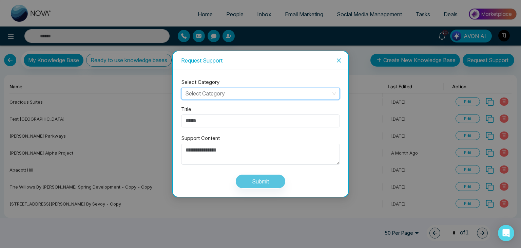
click at [341, 58] on icon "close" at bounding box center [338, 60] width 5 height 5
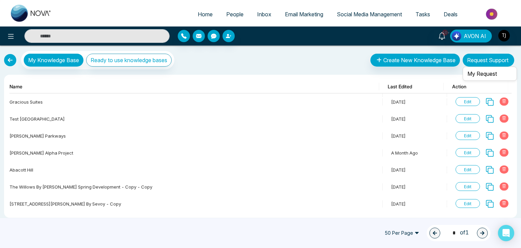
click at [497, 60] on button "Request Support" at bounding box center [489, 60] width 52 height 13
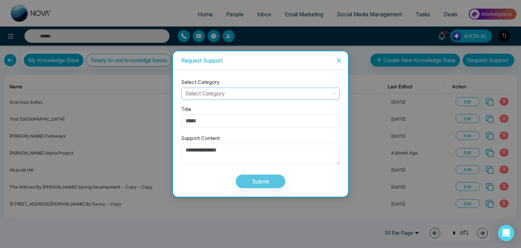
click at [272, 97] on input "search" at bounding box center [258, 93] width 146 height 10
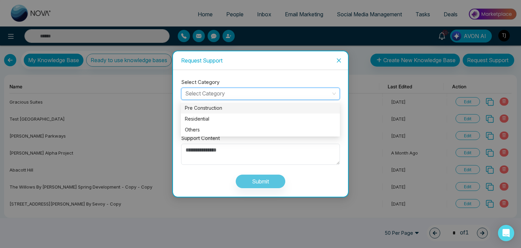
click at [285, 92] on input "search" at bounding box center [258, 93] width 146 height 10
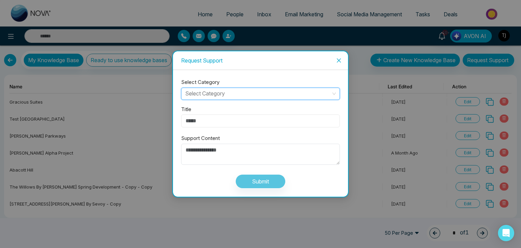
click at [278, 120] on input "Title" at bounding box center [260, 120] width 159 height 13
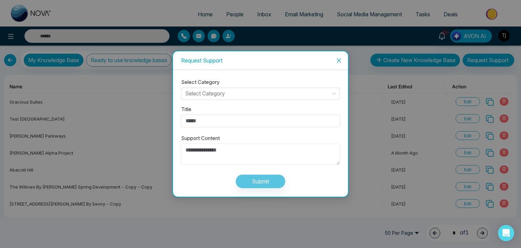
click at [277, 147] on textarea "Support Content" at bounding box center [260, 153] width 159 height 21
click at [336, 59] on icon "close" at bounding box center [338, 60] width 5 height 5
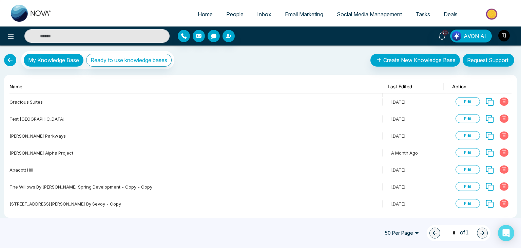
click at [8, 62] on link at bounding box center [10, 60] width 12 height 12
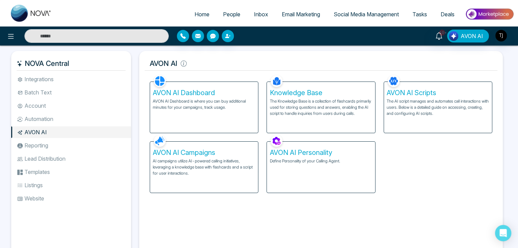
click at [426, 97] on div "AVON AI Scripts The AI script manages and automates call interactions with user…" at bounding box center [438, 107] width 108 height 51
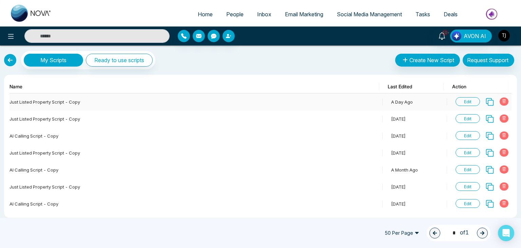
click at [466, 100] on span "Edit" at bounding box center [468, 101] width 24 height 9
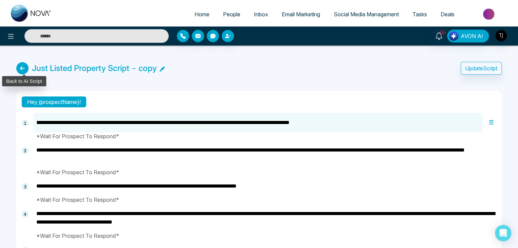
click at [22, 69] on icon at bounding box center [22, 68] width 12 height 12
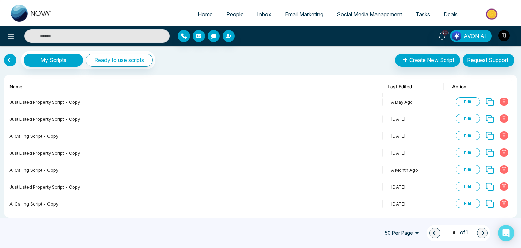
click at [6, 63] on link at bounding box center [10, 60] width 12 height 12
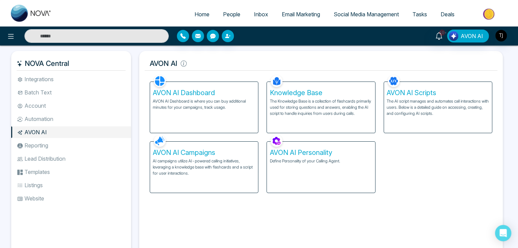
click at [457, 115] on p "The AI script manages and automates call interactions with users. Below is a de…" at bounding box center [437, 107] width 102 height 18
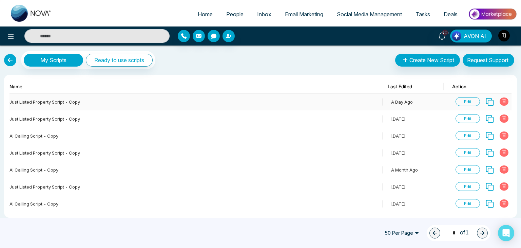
click at [459, 99] on span "Edit" at bounding box center [468, 101] width 24 height 9
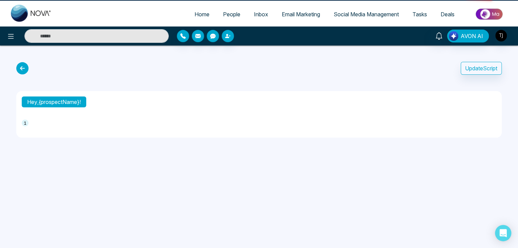
type textarea "**********"
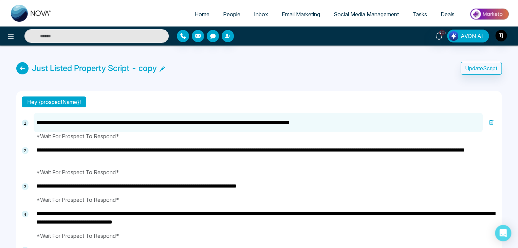
click at [308, 78] on div "**********" at bounding box center [259, 212] width 518 height 334
click at [21, 66] on icon at bounding box center [22, 68] width 12 height 12
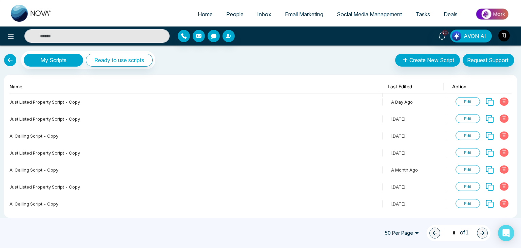
click at [11, 64] on link at bounding box center [10, 60] width 12 height 12
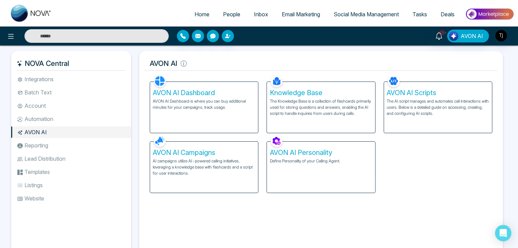
click at [224, 94] on h5 "AVON AI Dashboard" at bounding box center [204, 93] width 102 height 8
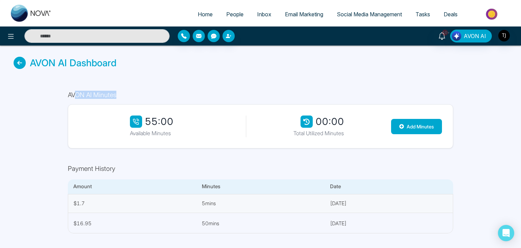
drag, startPoint x: 119, startPoint y: 94, endPoint x: 75, endPoint y: 97, distance: 44.9
click at [75, 97] on h1 "AVON AI Minutes" at bounding box center [260, 95] width 385 height 8
click at [116, 93] on h1 "AVON AI Minutes" at bounding box center [260, 95] width 385 height 8
click at [405, 123] on button "Add Minutes" at bounding box center [416, 126] width 51 height 15
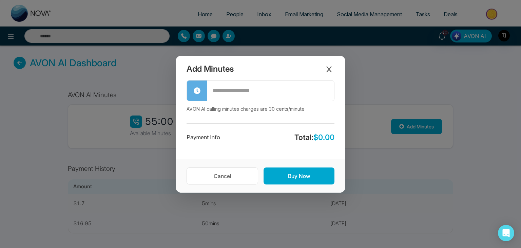
click at [275, 95] on input "text" at bounding box center [270, 90] width 127 height 19
drag, startPoint x: 275, startPoint y: 95, endPoint x: 274, endPoint y: 139, distance: 44.1
click at [274, 139] on div "*** AVON AI calling minutes charges are 30 cents/minute Payment Info Total: $ 9…" at bounding box center [261, 119] width 170 height 79
type input "***"
drag, startPoint x: 311, startPoint y: 140, endPoint x: 351, endPoint y: 139, distance: 40.0
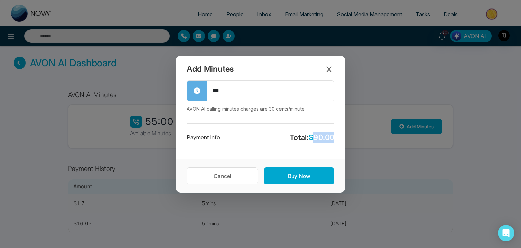
click at [351, 139] on div "Add Minutes *** AVON AI calling minutes charges are 30 cents/minute Payment Inf…" at bounding box center [260, 124] width 521 height 248
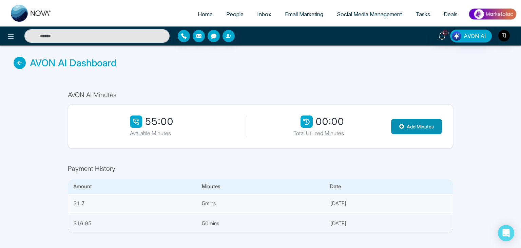
click at [424, 128] on button "Add Minutes" at bounding box center [416, 126] width 51 height 15
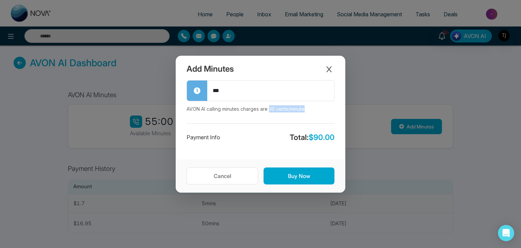
drag, startPoint x: 270, startPoint y: 110, endPoint x: 314, endPoint y: 112, distance: 44.1
click at [314, 112] on p "AVON AI calling minutes charges are 30 cents/minute" at bounding box center [261, 108] width 148 height 7
click at [329, 72] on icon "Close modal" at bounding box center [329, 69] width 7 height 7
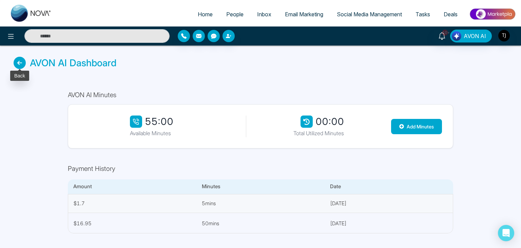
click at [20, 64] on icon at bounding box center [20, 63] width 12 height 12
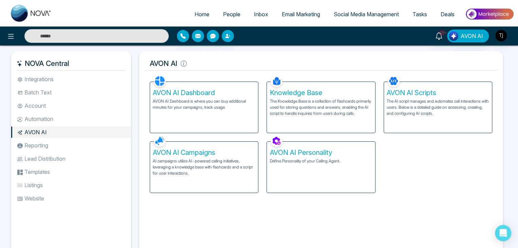
click at [212, 165] on p "AI campaigns utilize AI-powered calling initiatives, leveraging a knowledge bas…" at bounding box center [204, 167] width 102 height 18
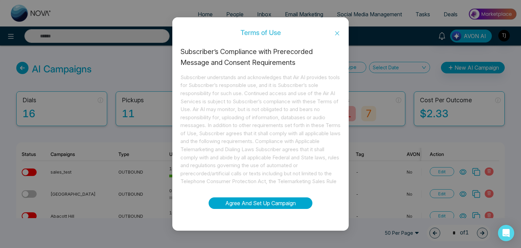
click at [239, 201] on button "Agree And Set Up Campaign" at bounding box center [261, 203] width 104 height 12
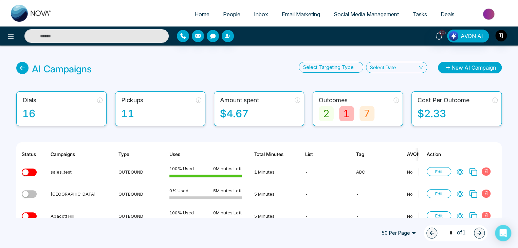
click at [476, 67] on button "New AI Campaign" at bounding box center [470, 68] width 64 height 12
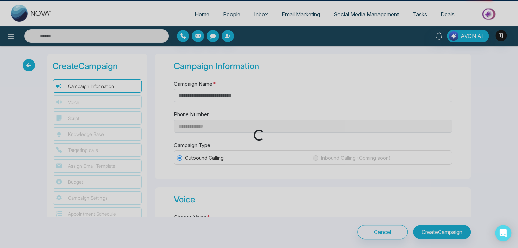
type input "**********"
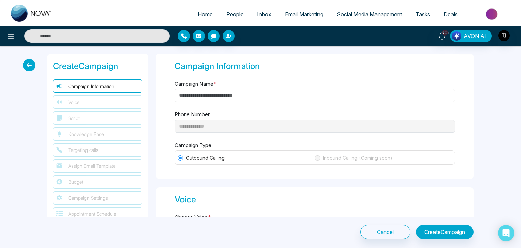
click at [214, 98] on input "Campaign Name *" at bounding box center [315, 95] width 280 height 13
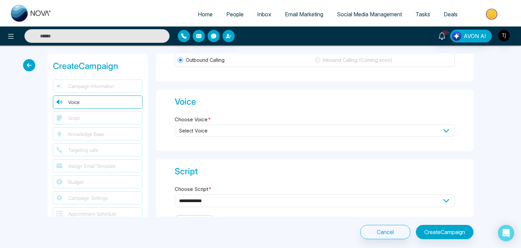
scroll to position [95, 0]
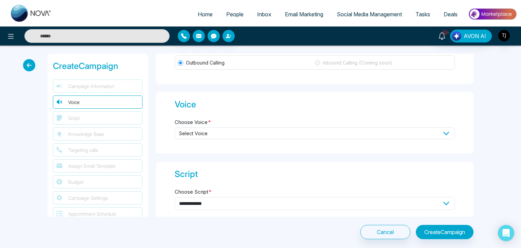
click at [235, 132] on span "Select Voice" at bounding box center [315, 133] width 280 height 12
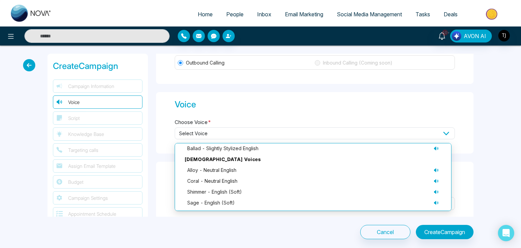
scroll to position [0, 0]
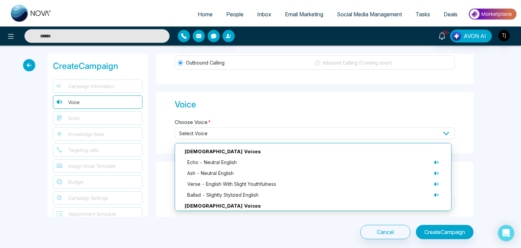
click at [301, 111] on div "Voice Choose Voice * Select Voice [DEMOGRAPHIC_DATA] Voices echo - neutral Engl…" at bounding box center [314, 122] width 317 height 61
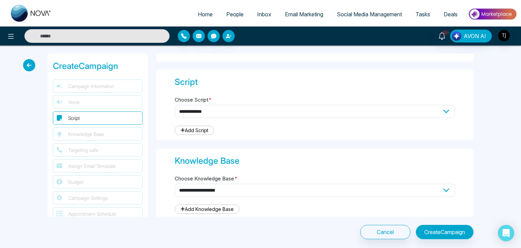
scroll to position [155, 0]
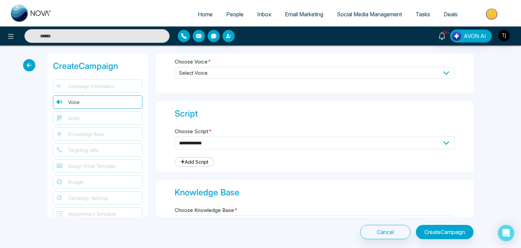
click at [370, 64] on div "Voice Choose Voice * Select Voice [DEMOGRAPHIC_DATA] Voices echo - neutral Engl…" at bounding box center [314, 62] width 317 height 61
click at [372, 68] on span "Select Voice" at bounding box center [315, 73] width 280 height 12
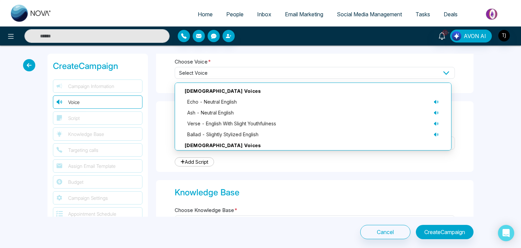
click at [383, 67] on span "Select Voice" at bounding box center [315, 73] width 280 height 12
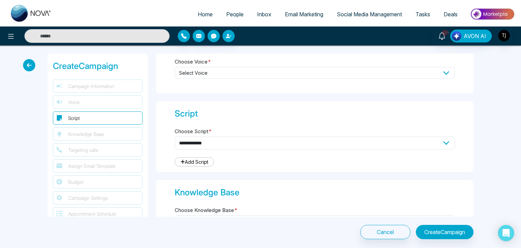
scroll to position [193, 0]
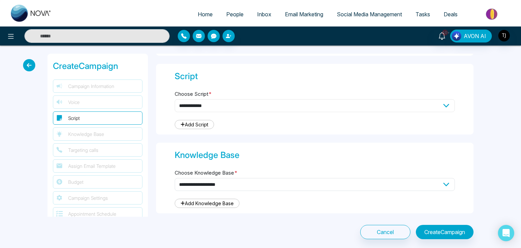
click at [362, 103] on select "**********" at bounding box center [315, 105] width 280 height 13
select select "***"
click at [175, 99] on select "**********" at bounding box center [315, 105] width 280 height 13
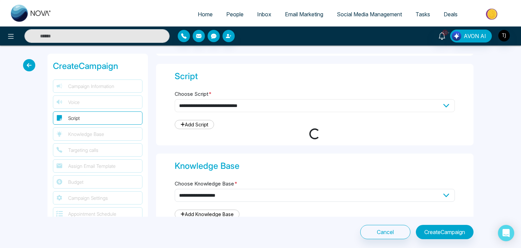
type textarea "**********"
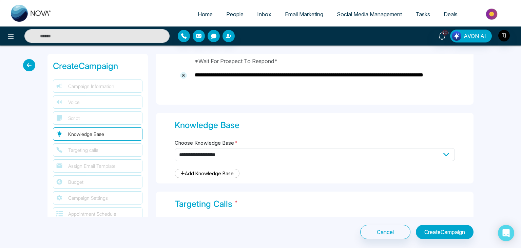
scroll to position [563, 0]
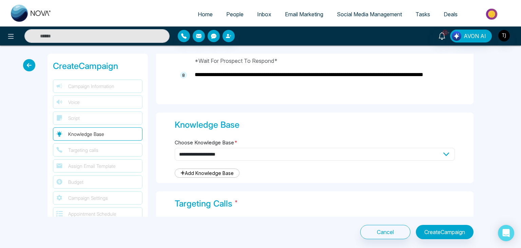
click at [320, 155] on select "**********" at bounding box center [315, 154] width 280 height 13
select select "***"
click at [175, 148] on select "**********" at bounding box center [315, 154] width 280 height 13
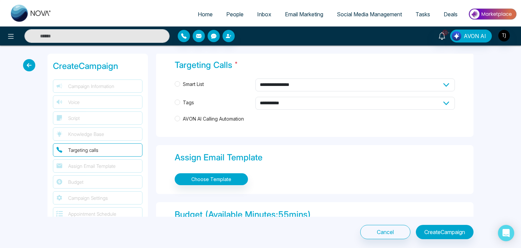
scroll to position [688, 0]
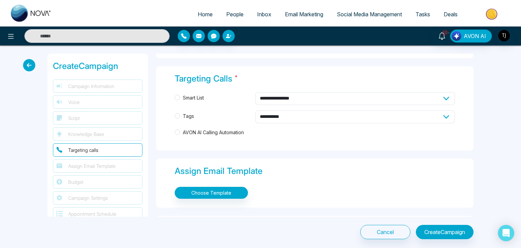
click at [222, 130] on span "AVON AI Calling Automation" at bounding box center [213, 132] width 66 height 7
click at [199, 94] on span "Smart List" at bounding box center [193, 97] width 26 height 7
click at [187, 114] on span "Tags" at bounding box center [188, 115] width 17 height 7
click at [320, 115] on select "**********" at bounding box center [354, 116] width 199 height 13
select select "*****"
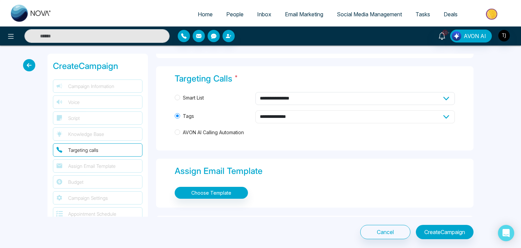
click at [255, 110] on select "**********" at bounding box center [354, 116] width 199 height 13
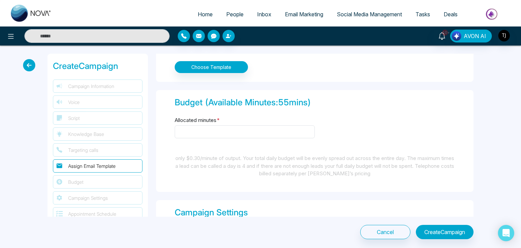
scroll to position [847, 0]
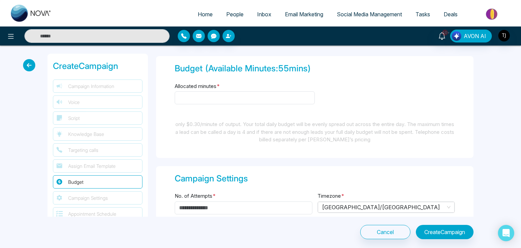
drag, startPoint x: 257, startPoint y: 102, endPoint x: 230, endPoint y: 108, distance: 28.1
click at [230, 108] on div "Allocated minutes *" at bounding box center [245, 97] width 140 height 31
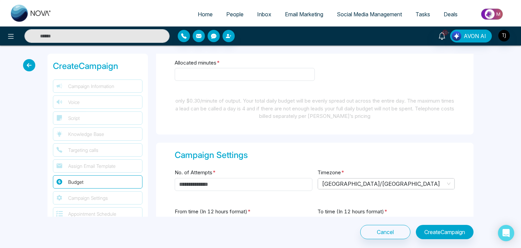
scroll to position [839, 0]
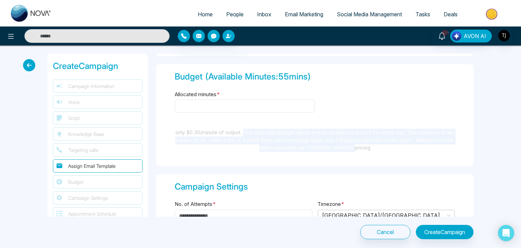
drag, startPoint x: 247, startPoint y: 129, endPoint x: 396, endPoint y: 142, distance: 149.5
click at [396, 142] on div "only $0.30/minute of output. Your total daily budget will be evenly spread out …" at bounding box center [315, 140] width 280 height 23
click at [393, 154] on div "Budget (Available Minutes: 55 mins) Allocated minutes * only $0.30/minute of ou…" at bounding box center [314, 115] width 317 height 102
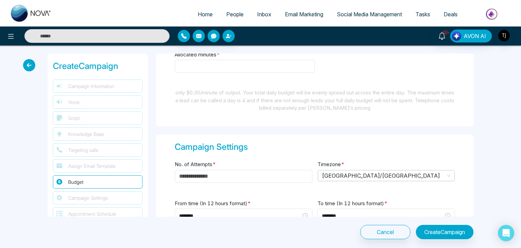
scroll to position [878, 0]
click at [389, 113] on div "Budget (Available Minutes: 55 mins) Allocated minutes * only $0.30/minute of ou…" at bounding box center [314, 76] width 317 height 102
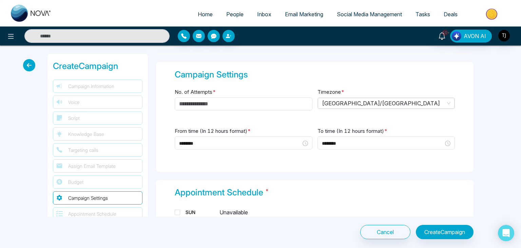
scroll to position [956, 0]
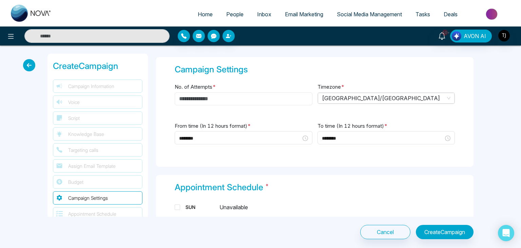
click at [243, 95] on input "No. of Attempts *" at bounding box center [244, 98] width 138 height 13
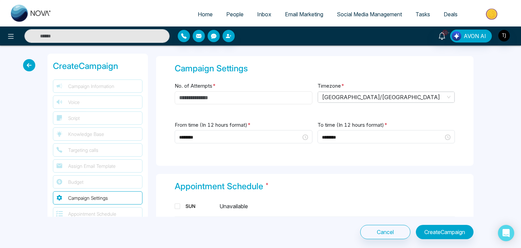
scroll to position [957, 0]
drag, startPoint x: 249, startPoint y: 91, endPoint x: 235, endPoint y: 82, distance: 16.0
click at [235, 82] on div "No. of Attempts *" at bounding box center [244, 96] width 138 height 31
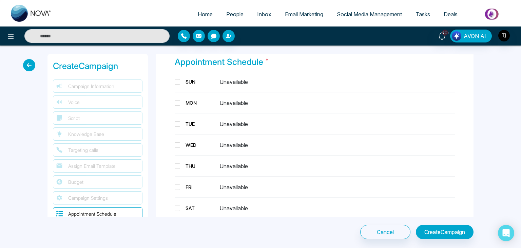
scroll to position [1081, 0]
drag, startPoint x: 181, startPoint y: 97, endPoint x: 174, endPoint y: 102, distance: 8.8
click at [174, 102] on div "Appointment Schedule * SUN Unavailable MON Unavailable TUE Unavailable WED Unav…" at bounding box center [314, 139] width 317 height 179
click at [176, 101] on span at bounding box center [177, 102] width 5 height 5
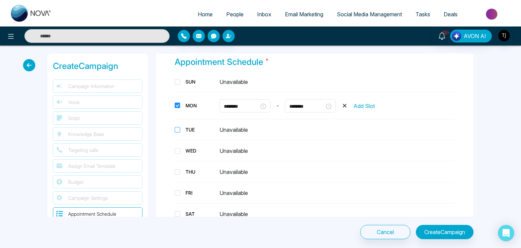
click at [179, 127] on span at bounding box center [177, 129] width 5 height 5
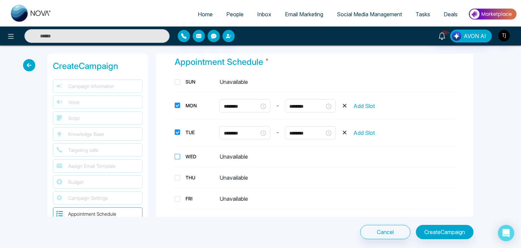
click at [178, 154] on span at bounding box center [177, 156] width 5 height 5
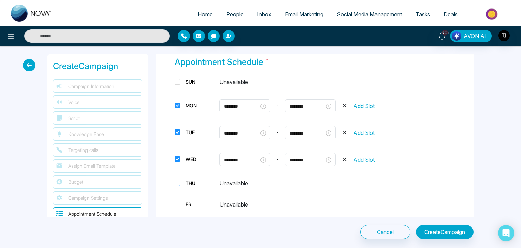
click at [178, 180] on span at bounding box center [177, 182] width 5 height 5
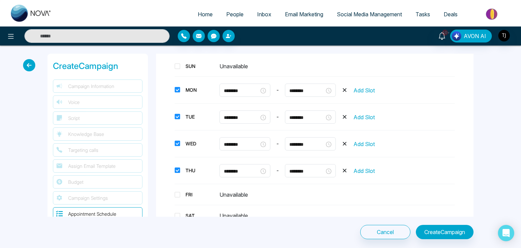
scroll to position [1096, 0]
click at [226, 89] on input "********" at bounding box center [241, 91] width 35 height 7
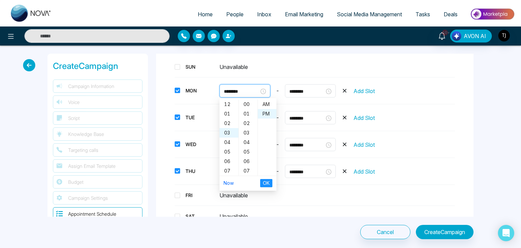
scroll to position [342, 0]
click at [247, 88] on input "********" at bounding box center [241, 91] width 35 height 7
click at [240, 88] on input "********" at bounding box center [241, 91] width 35 height 7
click at [316, 71] on div "SUN Unavailable MON ******** - ******** 12 01 02 03 04 05 06 07 08 09 10 11 00 …" at bounding box center [315, 141] width 280 height 162
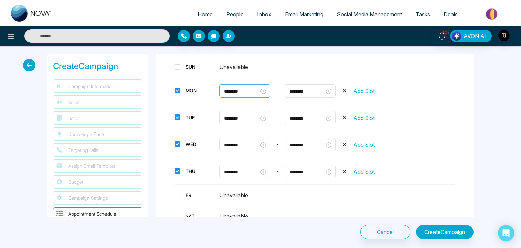
click at [235, 88] on input "********" at bounding box center [241, 91] width 35 height 7
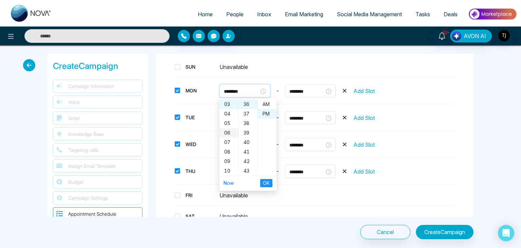
scroll to position [0, 0]
click at [227, 102] on div "12" at bounding box center [228, 103] width 19 height 9
click at [235, 88] on input "********" at bounding box center [241, 91] width 35 height 7
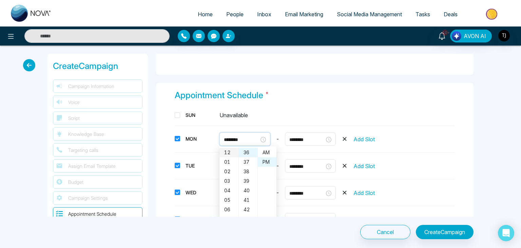
scroll to position [1046, 0]
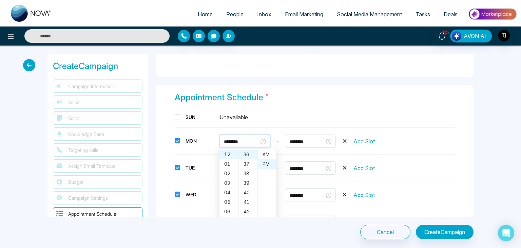
type input "********"
click at [316, 120] on div "SUN Unavailable" at bounding box center [315, 117] width 280 height 13
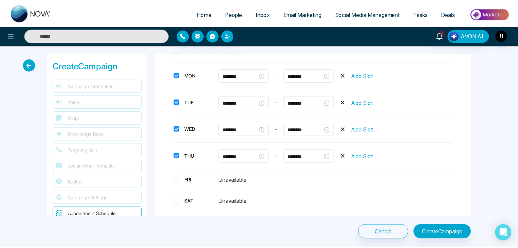
scroll to position [1111, 0]
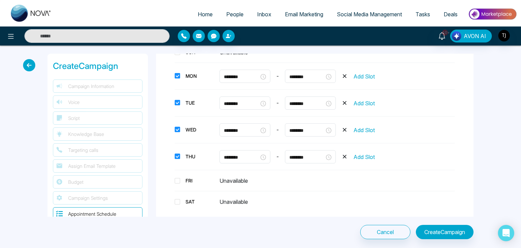
drag, startPoint x: 425, startPoint y: 15, endPoint x: 420, endPoint y: 12, distance: 6.6
click at [418, 14] on span "Tasks" at bounding box center [422, 14] width 15 height 7
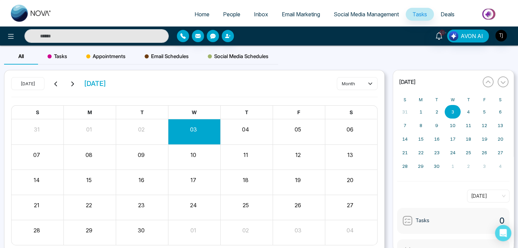
click at [91, 55] on span "Appointments" at bounding box center [105, 56] width 39 height 8
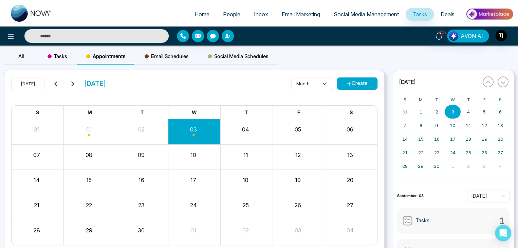
click at [191, 18] on link "Home" at bounding box center [202, 14] width 28 height 13
select select "*"
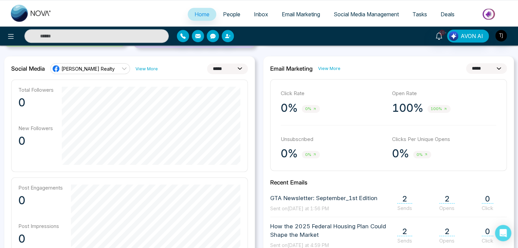
scroll to position [172, 0]
click at [229, 14] on span "People" at bounding box center [231, 14] width 17 height 7
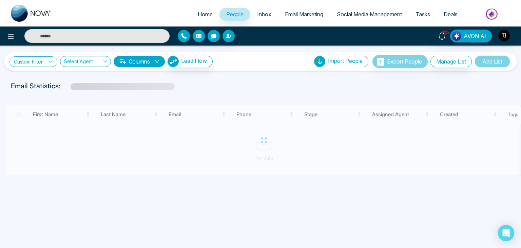
click at [32, 56] on link "Custom Filter" at bounding box center [33, 61] width 48 height 11
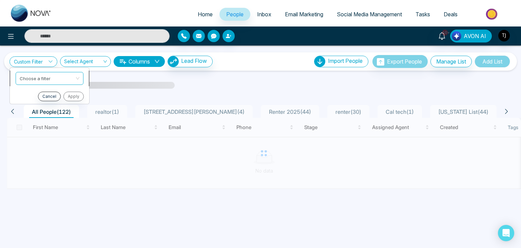
click at [47, 79] on input "search" at bounding box center [47, 77] width 55 height 10
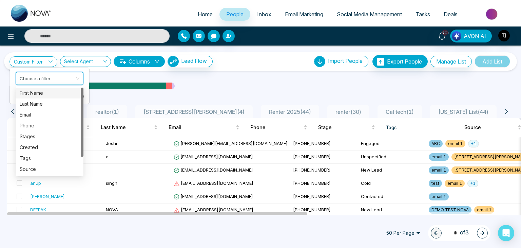
click at [59, 79] on input "search" at bounding box center [47, 77] width 55 height 10
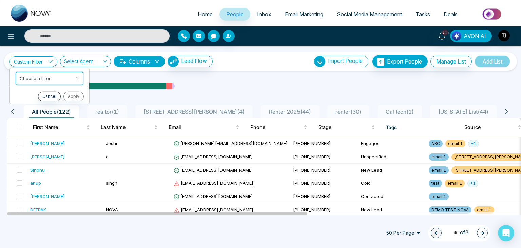
click at [59, 79] on input "search" at bounding box center [47, 77] width 55 height 10
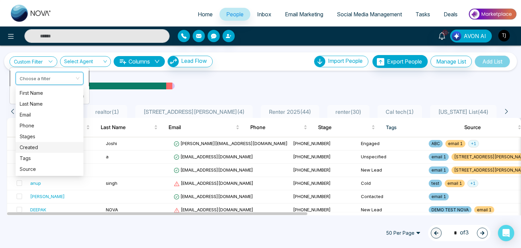
click at [51, 147] on div "Created" at bounding box center [50, 146] width 60 height 7
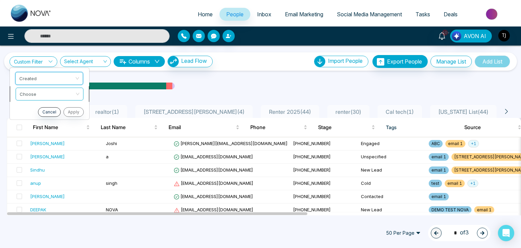
click at [47, 91] on input "search" at bounding box center [47, 93] width 55 height 10
click at [50, 80] on span "Created" at bounding box center [50, 78] width 60 height 12
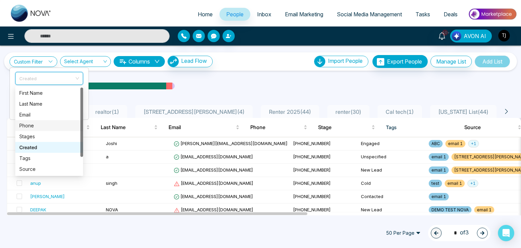
click at [213, 81] on div "Email Statistics:" at bounding box center [260, 86] width 499 height 10
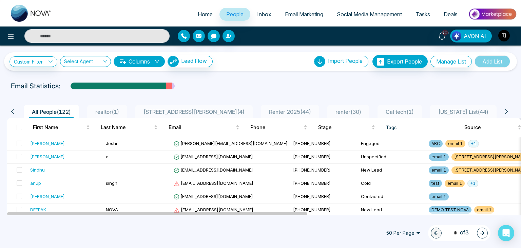
click at [423, 14] on span "Tasks" at bounding box center [422, 14] width 15 height 7
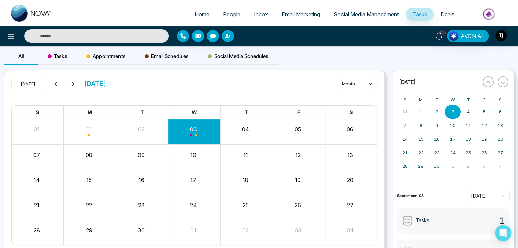
click at [106, 53] on span "Appointments" at bounding box center [105, 56] width 39 height 8
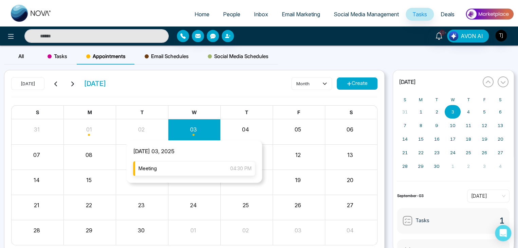
click at [198, 171] on div "Meeting 04:30 PM" at bounding box center [194, 168] width 122 height 15
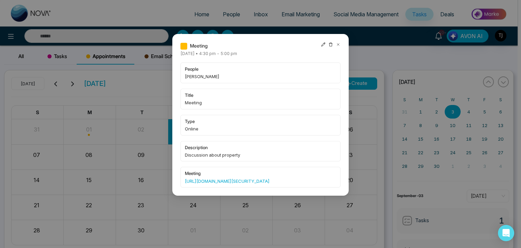
drag, startPoint x: 338, startPoint y: 44, endPoint x: 333, endPoint y: 51, distance: 9.0
click at [333, 51] on div "Meeting [DATE] • 4:30 pm - 5:00 pm people Alin S title Meeting type Online desc…" at bounding box center [260, 114] width 160 height 145
click at [339, 43] on icon at bounding box center [338, 44] width 5 height 5
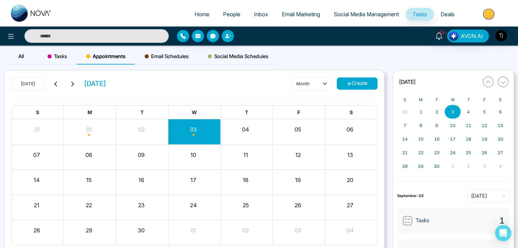
click at [189, 13] on link "Home" at bounding box center [202, 14] width 28 height 13
select select "*"
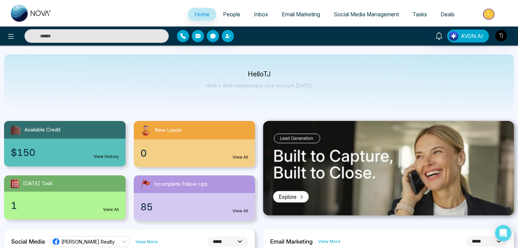
click at [3, 33] on div at bounding box center [86, 36] width 173 height 14
click at [9, 37] on icon at bounding box center [11, 36] width 8 height 8
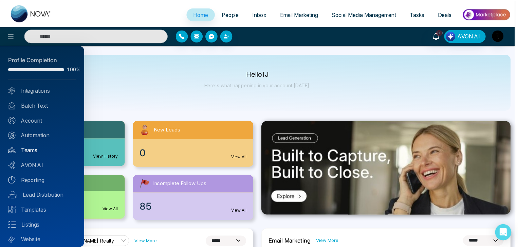
scroll to position [19, 0]
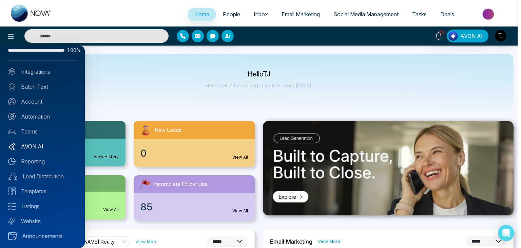
click at [52, 147] on link "AVON AI" at bounding box center [42, 146] width 69 height 8
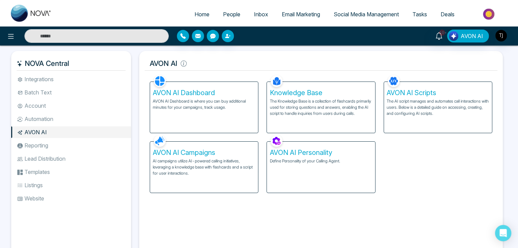
click at [211, 99] on p "AVON AI Dashboard is where you can buy additional minutes for your campaigns, t…" at bounding box center [204, 104] width 102 height 12
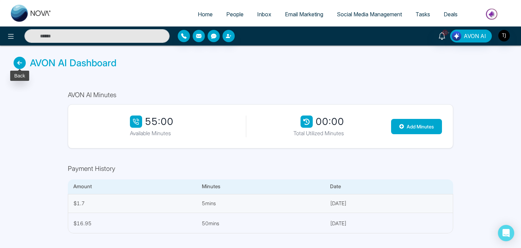
click at [16, 59] on icon at bounding box center [20, 63] width 12 height 12
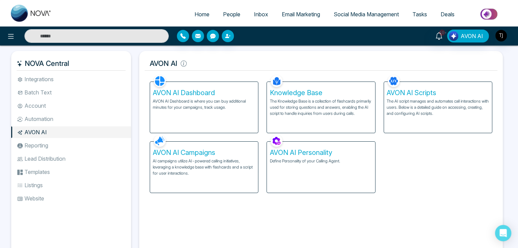
click at [228, 155] on h5 "AVON AI Campaigns" at bounding box center [204, 152] width 102 height 8
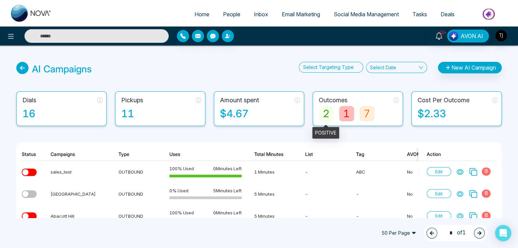
click at [319, 112] on div "2" at bounding box center [325, 113] width 15 height 15
click at [324, 114] on div "2" at bounding box center [325, 113] width 15 height 15
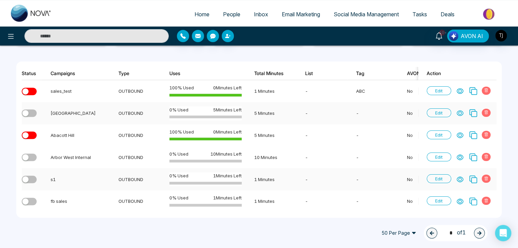
scroll to position [86, 0]
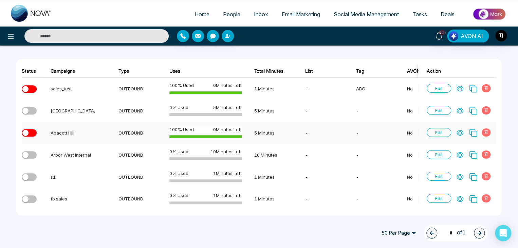
click at [460, 130] on icon at bounding box center [460, 132] width 6 height 5
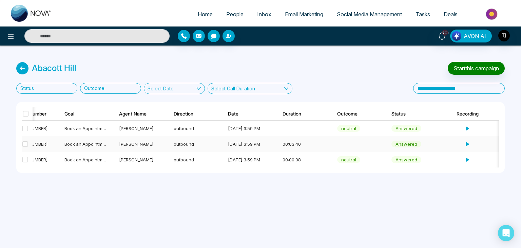
scroll to position [0, 81]
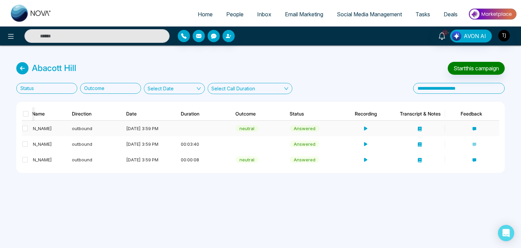
click at [419, 128] on icon at bounding box center [420, 129] width 4 height 4
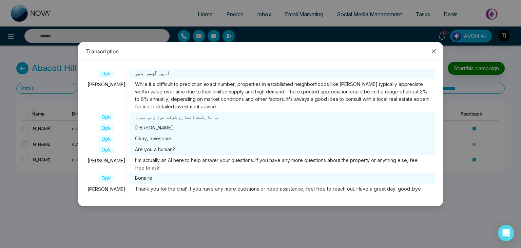
click at [436, 51] on icon "close" at bounding box center [433, 51] width 5 height 5
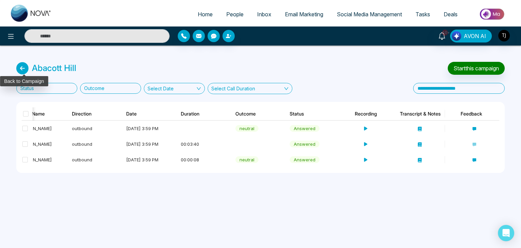
click at [20, 70] on icon at bounding box center [22, 68] width 12 height 12
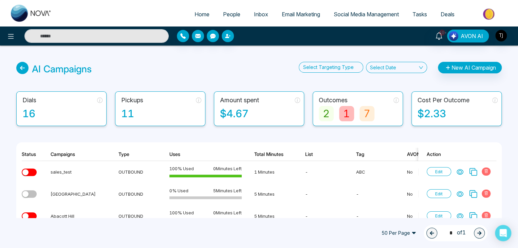
click at [383, 69] on div "Select Date" at bounding box center [382, 67] width 26 height 7
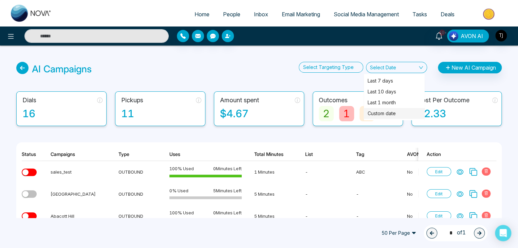
click at [389, 111] on p "Custom date" at bounding box center [393, 113] width 53 height 7
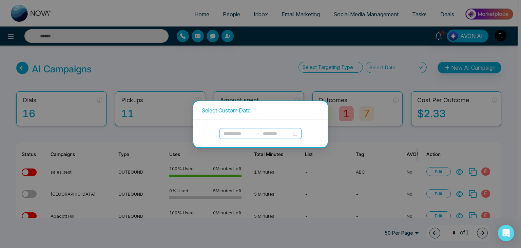
click at [246, 130] on input at bounding box center [238, 133] width 28 height 7
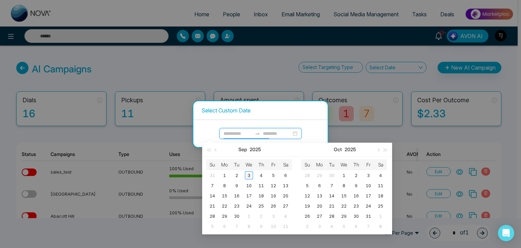
type input "**********"
click at [248, 175] on div "3" at bounding box center [249, 175] width 8 height 8
type input "**********"
click at [251, 173] on div "3" at bounding box center [249, 175] width 8 height 8
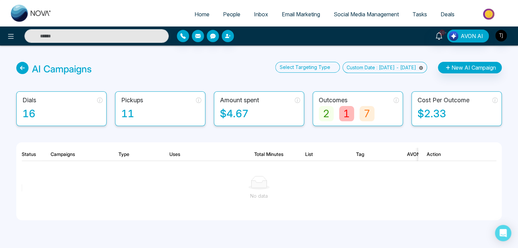
click at [419, 67] on icon at bounding box center [420, 67] width 5 height 5
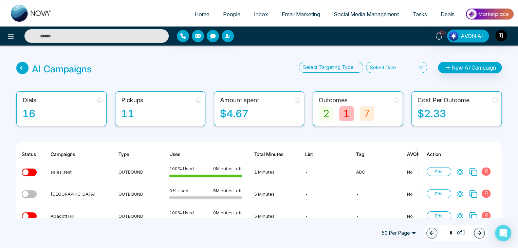
click at [410, 67] on div "Select Date" at bounding box center [396, 67] width 61 height 11
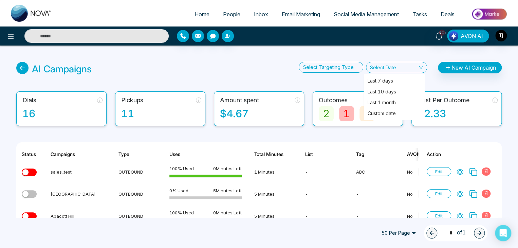
click at [410, 67] on div "Select Date" at bounding box center [396, 67] width 61 height 11
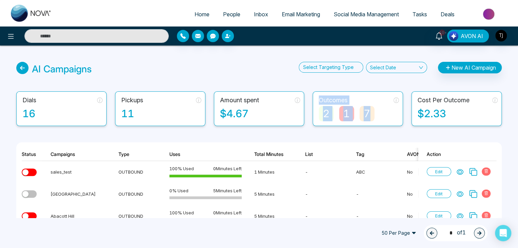
drag, startPoint x: 308, startPoint y: 99, endPoint x: 399, endPoint y: 116, distance: 92.1
click at [399, 116] on div "Dials 16 Pickups 11 Amount spent $4.67 Outcomes 2 1 7 Cost Per Outcome $2.33" at bounding box center [258, 108] width 485 height 35
click at [408, 116] on div "Dials 16 Pickups 11 Amount spent $4.67 Outcomes 2 1 7 Cost Per Outcome $2.33" at bounding box center [258, 108] width 485 height 35
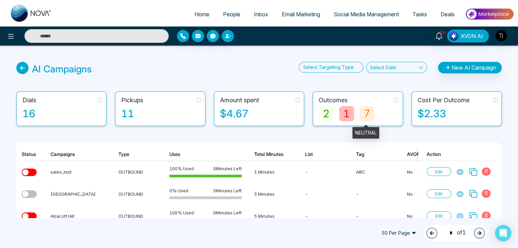
click at [361, 116] on div "7" at bounding box center [366, 113] width 15 height 15
click at [364, 114] on div "7" at bounding box center [366, 113] width 15 height 15
click at [407, 112] on div "Dials 16 Pickups 11 Amount spent $4.67 Outcomes 2 1 7 Cost Per Outcome $2.33" at bounding box center [258, 108] width 485 height 35
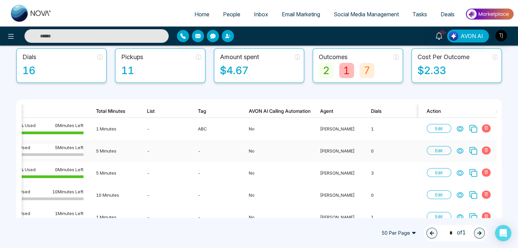
scroll to position [0, 163]
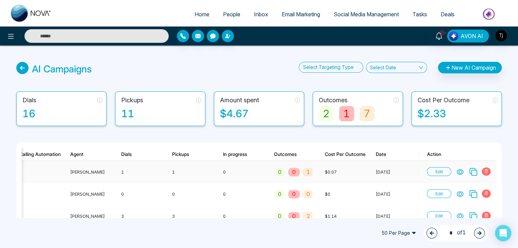
click at [462, 171] on icon at bounding box center [459, 171] width 7 height 7
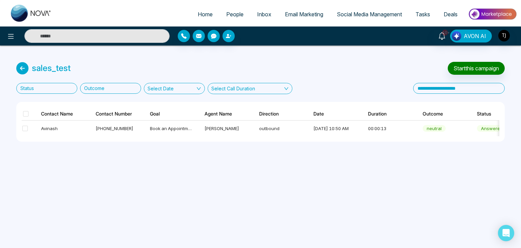
click at [118, 90] on div at bounding box center [109, 88] width 54 height 8
click at [116, 102] on div "Positive" at bounding box center [110, 101] width 53 height 7
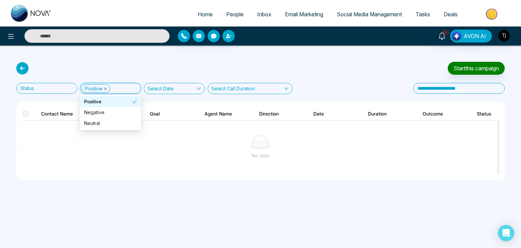
click at [106, 87] on icon "close" at bounding box center [105, 88] width 3 height 3
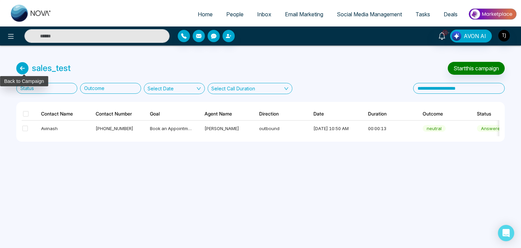
click at [22, 69] on icon at bounding box center [22, 68] width 12 height 12
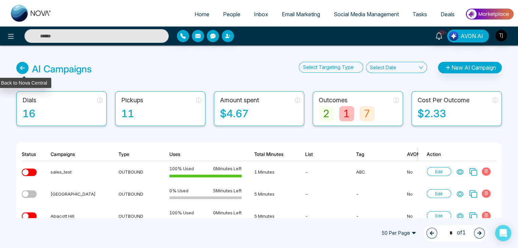
click at [22, 70] on icon at bounding box center [22, 68] width 12 height 12
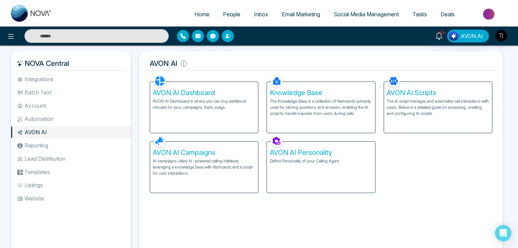
click at [71, 147] on li "Reporting" at bounding box center [71, 145] width 120 height 12
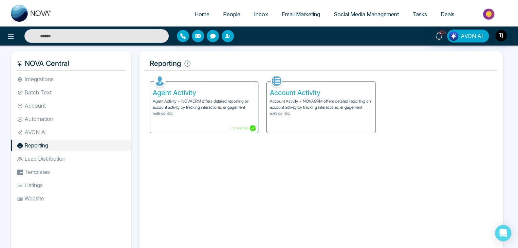
click at [73, 156] on li "Lead Distribution" at bounding box center [71, 159] width 120 height 12
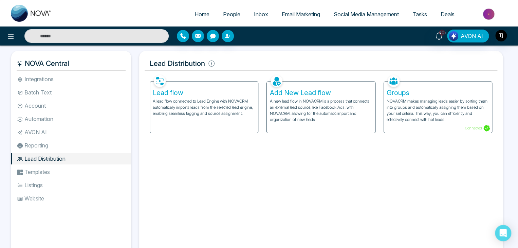
click at [76, 169] on li "Templates" at bounding box center [71, 172] width 120 height 12
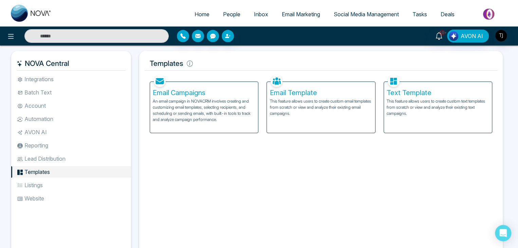
click at [79, 185] on li "Listings" at bounding box center [71, 185] width 120 height 12
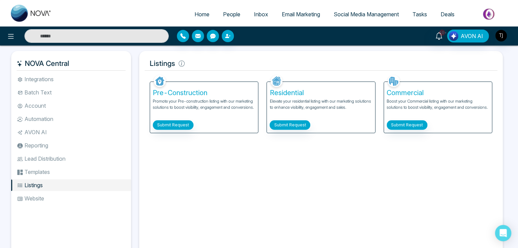
click at [77, 148] on li "Reporting" at bounding box center [71, 145] width 120 height 12
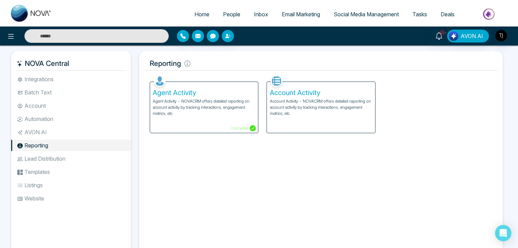
click at [81, 157] on li "Lead Distribution" at bounding box center [71, 159] width 120 height 12
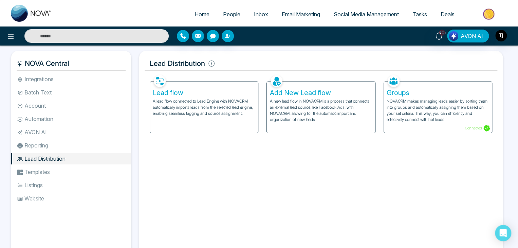
click at [81, 168] on li "Templates" at bounding box center [71, 172] width 120 height 12
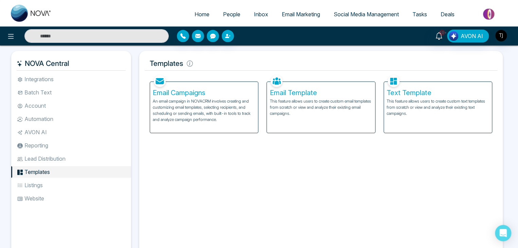
click at [80, 183] on li "Listings" at bounding box center [71, 185] width 120 height 12
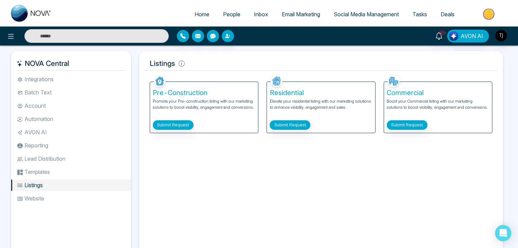
click at [83, 146] on li "Reporting" at bounding box center [71, 145] width 120 height 12
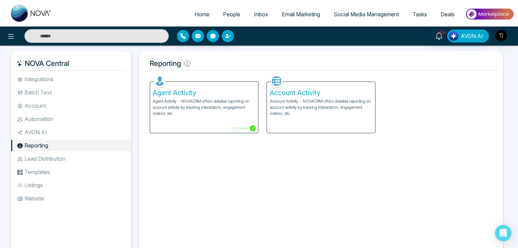
click at [88, 157] on li "Lead Distribution" at bounding box center [71, 159] width 120 height 12
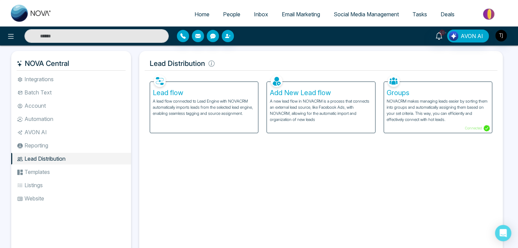
click at [214, 96] on h5 "Lead flow" at bounding box center [204, 93] width 102 height 8
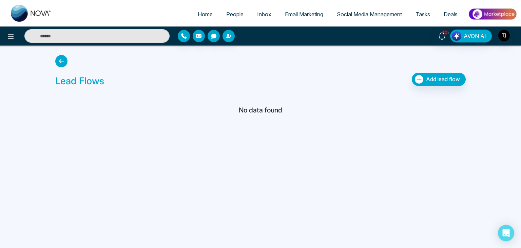
click at [60, 59] on icon at bounding box center [61, 61] width 12 height 12
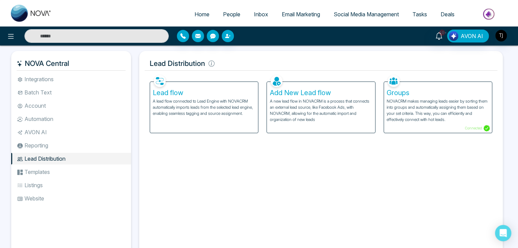
click at [423, 103] on p "NOVACRM makes managing leads easier by sorting them into groups and automatical…" at bounding box center [437, 110] width 102 height 24
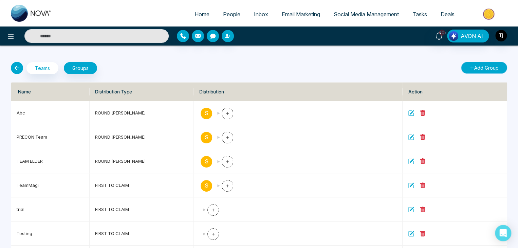
click at [482, 65] on button "Add Group" at bounding box center [484, 68] width 46 height 12
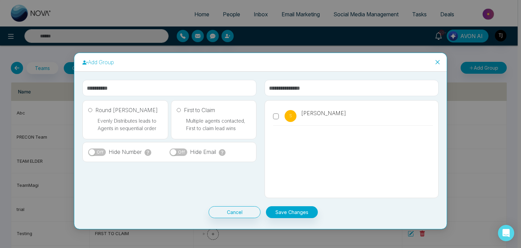
click at [191, 113] on label "First to Claim" at bounding box center [196, 110] width 38 height 8
click at [142, 114] on div "Round [PERSON_NAME] Evenly Distributes leads to Agents in sequential order" at bounding box center [125, 119] width 85 height 38
click at [119, 110] on label "Round [PERSON_NAME]" at bounding box center [123, 110] width 70 height 8
click at [436, 60] on icon "close" at bounding box center [437, 61] width 5 height 5
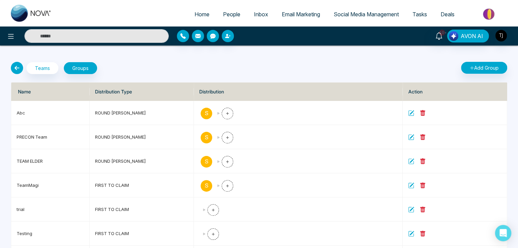
click at [19, 68] on icon at bounding box center [17, 68] width 12 height 12
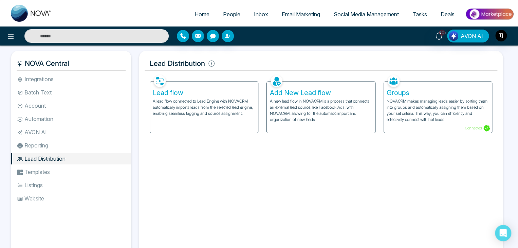
click at [74, 147] on li "Reporting" at bounding box center [71, 145] width 120 height 12
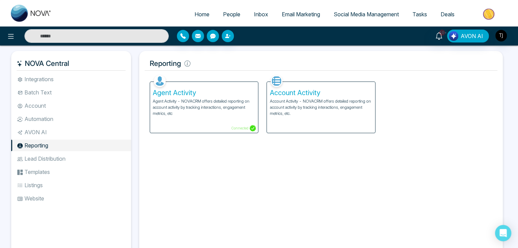
click at [75, 132] on li "AVON AI" at bounding box center [71, 132] width 120 height 12
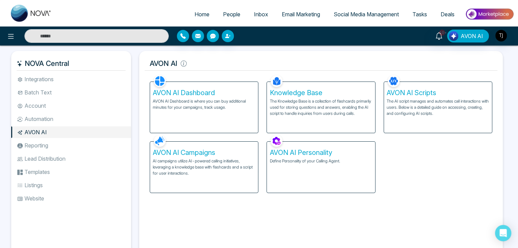
click at [75, 144] on li "Reporting" at bounding box center [71, 145] width 120 height 12
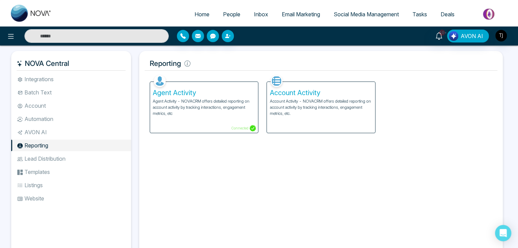
click at [76, 158] on li "Lead Distribution" at bounding box center [71, 159] width 120 height 12
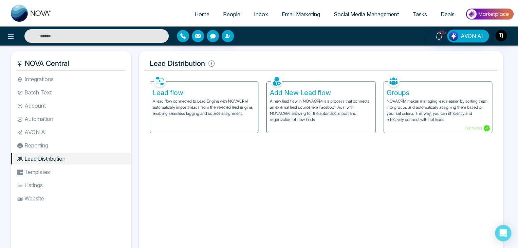
click at [76, 171] on li "Templates" at bounding box center [71, 172] width 120 height 12
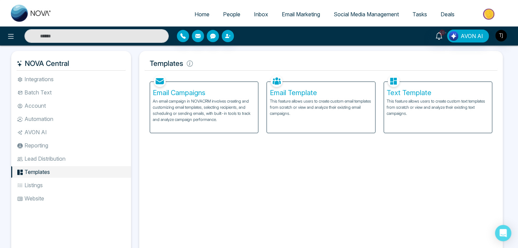
click at [76, 182] on li "Listings" at bounding box center [71, 185] width 120 height 12
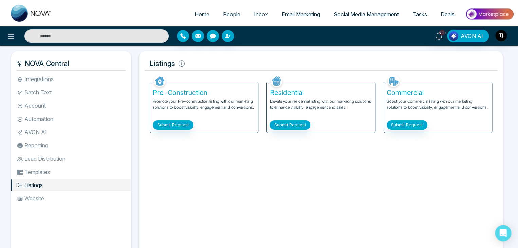
click at [80, 144] on li "Reporting" at bounding box center [71, 145] width 120 height 12
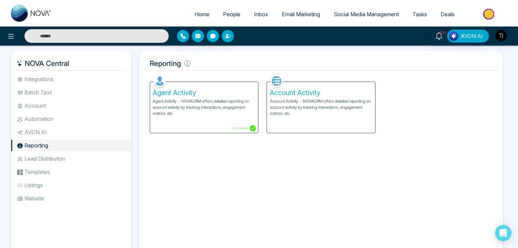
click at [80, 159] on li "Lead Distribution" at bounding box center [71, 159] width 120 height 12
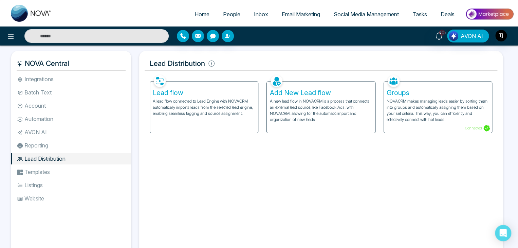
click at [80, 169] on li "Templates" at bounding box center [71, 172] width 120 height 12
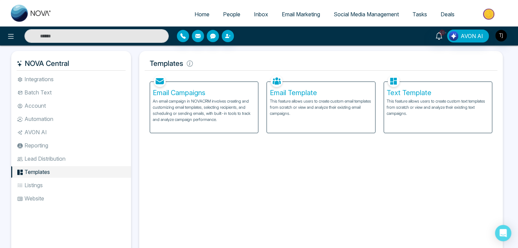
click at [80, 179] on li "Listings" at bounding box center [71, 185] width 120 height 12
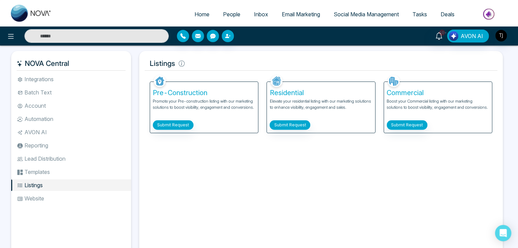
click at [81, 143] on li "Reporting" at bounding box center [71, 145] width 120 height 12
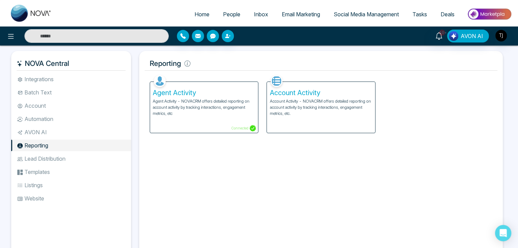
click at [96, 132] on li "AVON AI" at bounding box center [71, 132] width 120 height 12
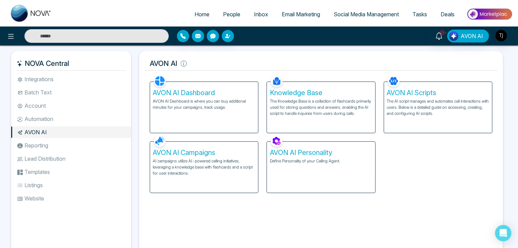
click at [134, 123] on div "NOVA Central Integrations Batch Text Account Automation AVON AI Reporting Lead …" at bounding box center [73, 155] width 124 height 209
click at [52, 118] on li "Automation" at bounding box center [71, 119] width 120 height 12
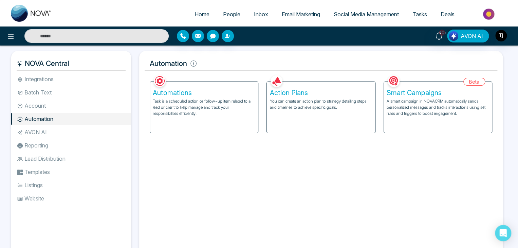
click at [307, 103] on p "You can create an action plan to strategy detailing steps and timelines to achi…" at bounding box center [320, 104] width 102 height 12
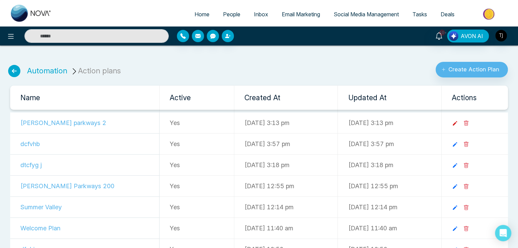
click at [458, 122] on icon at bounding box center [454, 123] width 6 height 6
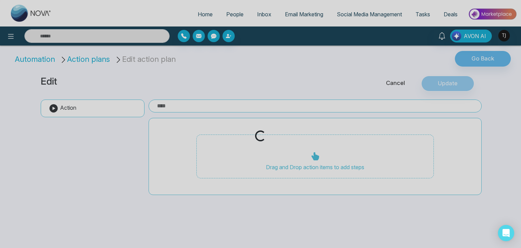
type input "**********"
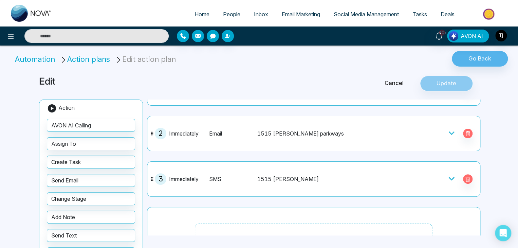
scroll to position [50, 0]
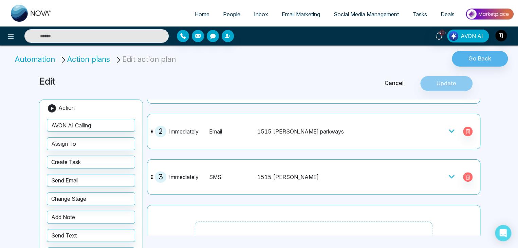
click at [380, 177] on div "1515 [PERSON_NAME]" at bounding box center [325, 177] width 136 height 8
click at [448, 175] on icon at bounding box center [451, 176] width 6 height 3
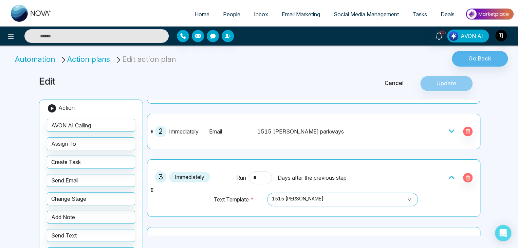
scroll to position [0, 0]
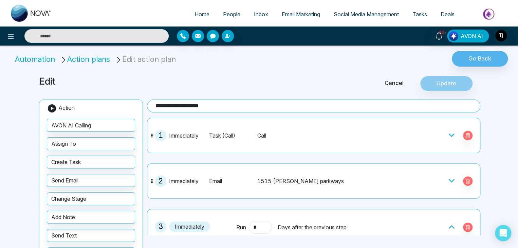
click at [319, 188] on div "2 Immediately Email [STREET_ADDRESS][PERSON_NAME]" at bounding box center [314, 181] width 326 height 28
click at [337, 179] on div "1515 [PERSON_NAME] parkways" at bounding box center [325, 181] width 136 height 8
click at [448, 178] on icon at bounding box center [451, 180] width 7 height 7
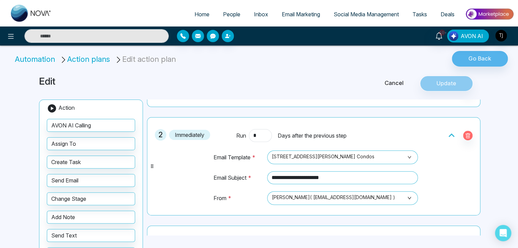
scroll to position [48, 0]
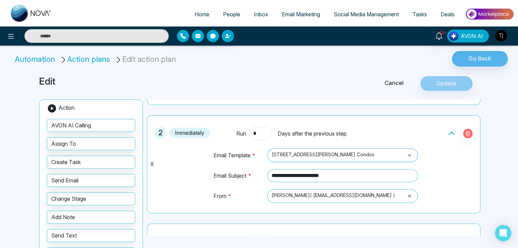
click at [407, 154] on span "[STREET_ADDRESS][PERSON_NAME] Condos" at bounding box center [342, 155] width 141 height 12
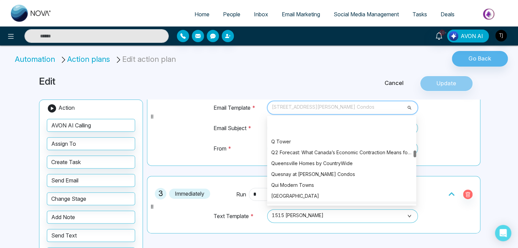
scroll to position [4800, 0]
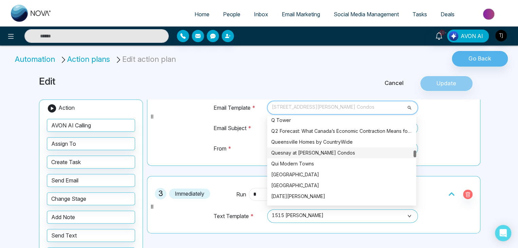
click at [442, 132] on div "**********" at bounding box center [314, 116] width 326 height 91
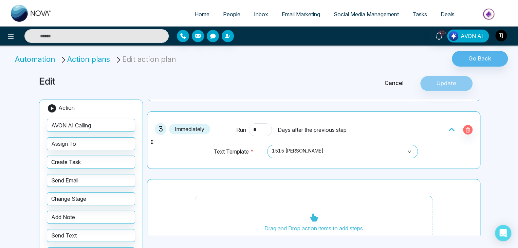
scroll to position [161, 0]
click at [400, 155] on span "1515 [PERSON_NAME]" at bounding box center [342, 151] width 141 height 12
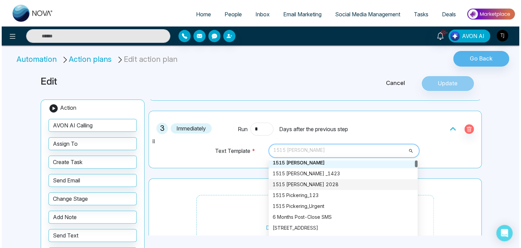
scroll to position [0, 0]
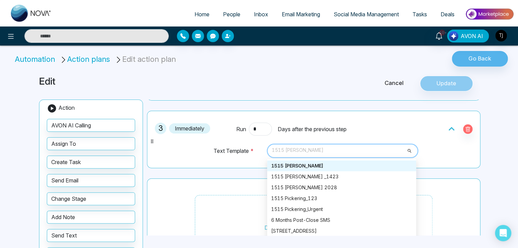
click at [440, 128] on div at bounding box center [435, 128] width 81 height 13
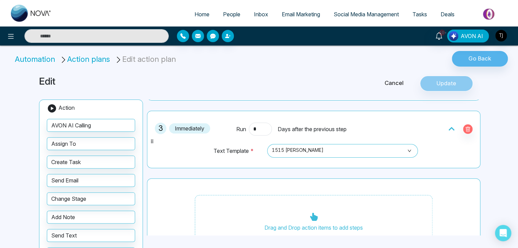
click at [18, 33] on div at bounding box center [93, 36] width 151 height 14
click at [11, 34] on icon at bounding box center [11, 36] width 6 height 5
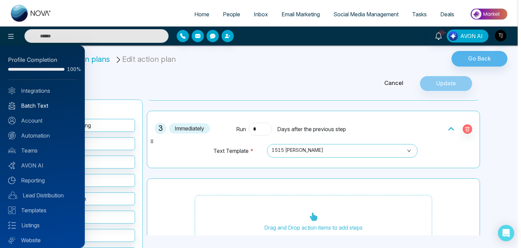
click at [51, 109] on link "Batch Text" at bounding box center [42, 105] width 69 height 8
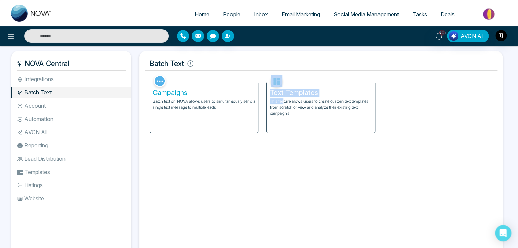
drag, startPoint x: 239, startPoint y: 107, endPoint x: 284, endPoint y: 102, distance: 45.0
click at [284, 102] on div "Campaigns Batch text on NOVA allows users to simultaneously send a single text …" at bounding box center [321, 103] width 350 height 60
click at [304, 89] on h5 "Text Templates" at bounding box center [320, 93] width 102 height 8
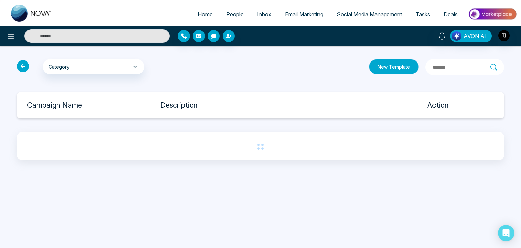
click at [381, 66] on button "New Template" at bounding box center [394, 66] width 50 height 15
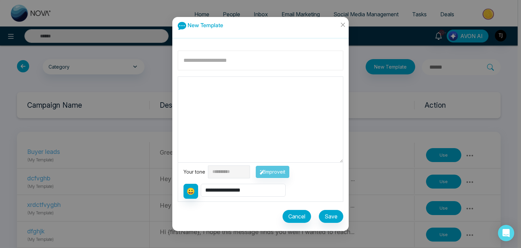
click at [272, 67] on input at bounding box center [261, 61] width 166 height 20
type input "*"
click at [344, 22] on span "Close" at bounding box center [343, 26] width 12 height 18
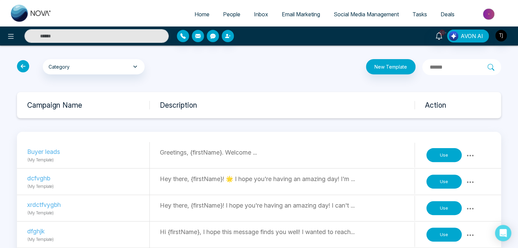
click at [20, 66] on icon at bounding box center [23, 66] width 12 height 12
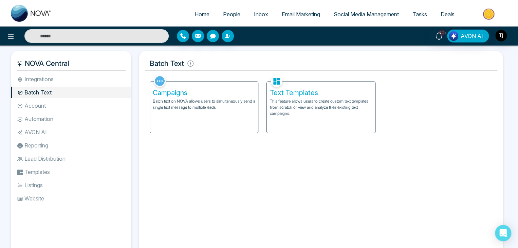
click at [68, 119] on li "Automation" at bounding box center [71, 119] width 120 height 12
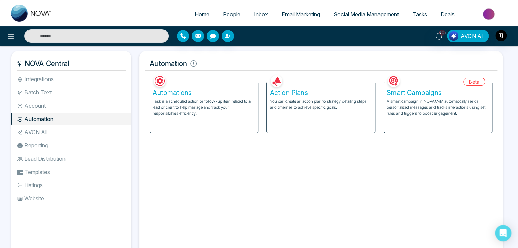
click at [66, 104] on li "Account" at bounding box center [71, 106] width 120 height 12
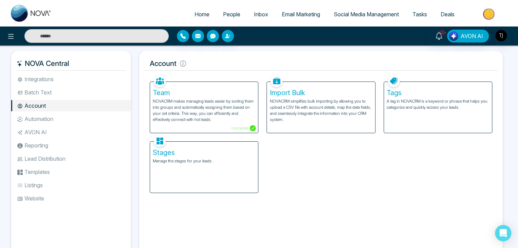
click at [72, 97] on li "Batch Text" at bounding box center [71, 92] width 120 height 12
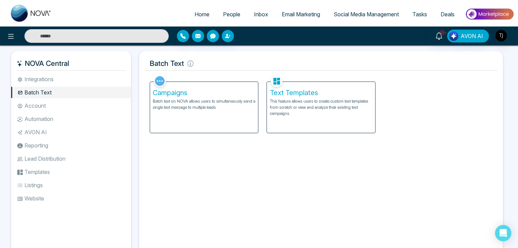
click at [293, 12] on span "Email Marketing" at bounding box center [301, 14] width 38 height 7
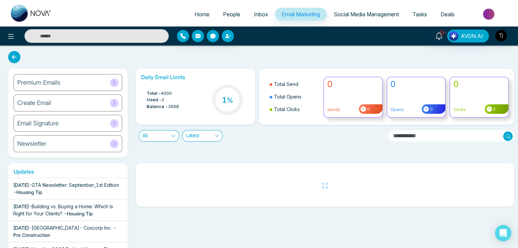
click at [16, 56] on icon at bounding box center [14, 57] width 12 height 12
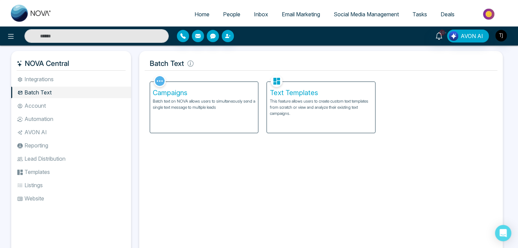
click at [80, 134] on li "AVON AI" at bounding box center [71, 132] width 120 height 12
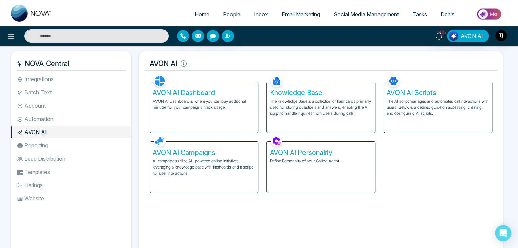
click at [80, 146] on li "Reporting" at bounding box center [71, 145] width 120 height 12
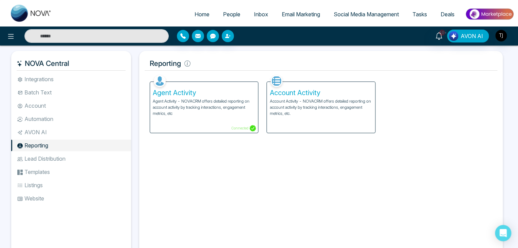
click at [80, 131] on li "AVON AI" at bounding box center [71, 132] width 120 height 12
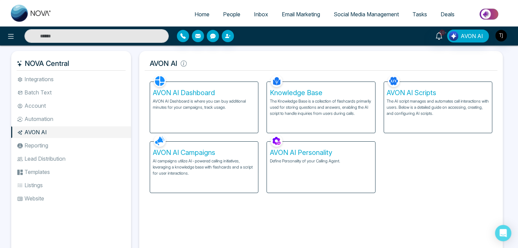
click at [107, 145] on li "Reporting" at bounding box center [71, 145] width 120 height 12
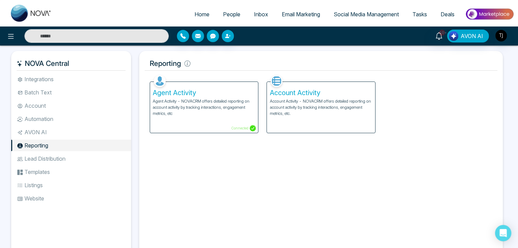
click at [108, 137] on li "AVON AI" at bounding box center [71, 132] width 120 height 12
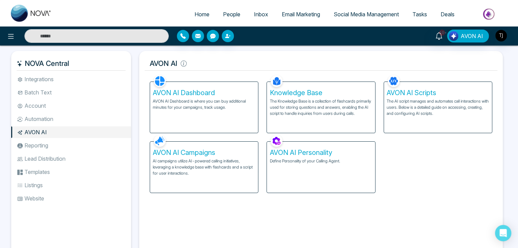
click at [330, 154] on h5 "AVON AI Personality" at bounding box center [320, 152] width 102 height 8
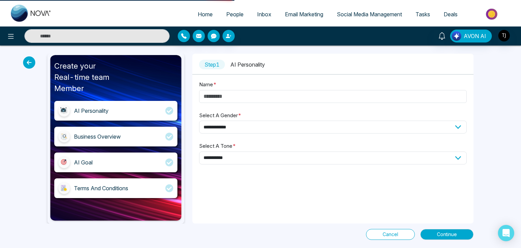
type input "****"
select select "****"
select select "*******"
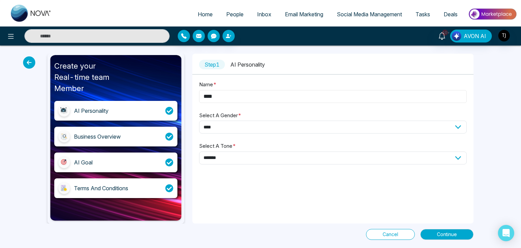
click at [320, 98] on input "****" at bounding box center [333, 96] width 268 height 13
click at [322, 130] on select "**********" at bounding box center [333, 126] width 268 height 13
click at [199, 120] on select "**********" at bounding box center [333, 126] width 268 height 13
click at [331, 160] on select "**********" at bounding box center [333, 157] width 268 height 13
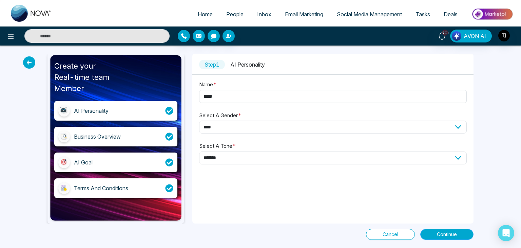
click at [450, 238] on button "Continue" at bounding box center [446, 234] width 53 height 11
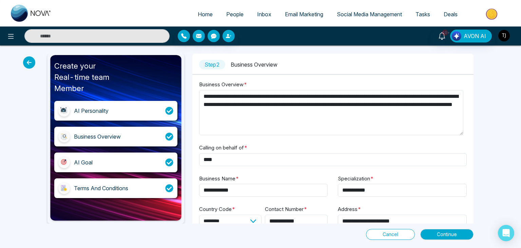
click at [508, 36] on img "button" at bounding box center [504, 36] width 12 height 12
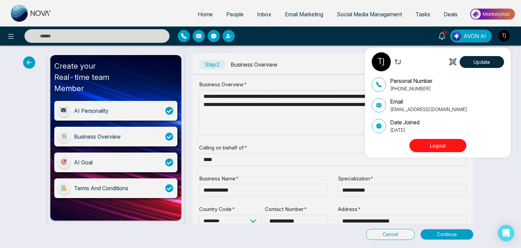
click at [506, 36] on div "TJ Update Personal Number [PHONE_NUMBER] Email [EMAIL_ADDRESS][DOMAIN_NAME] Dat…" at bounding box center [260, 124] width 521 height 248
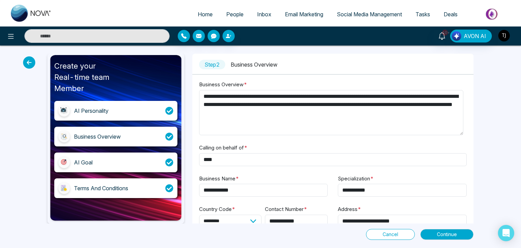
click at [506, 36] on img "button" at bounding box center [504, 36] width 12 height 12
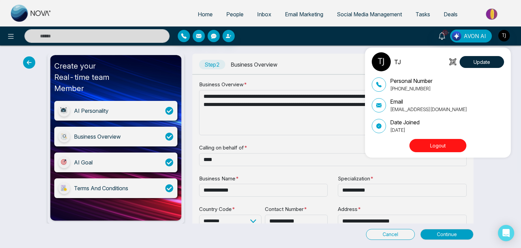
click at [451, 146] on button "Logout" at bounding box center [437, 145] width 57 height 13
